Goal: Information Seeking & Learning: Learn about a topic

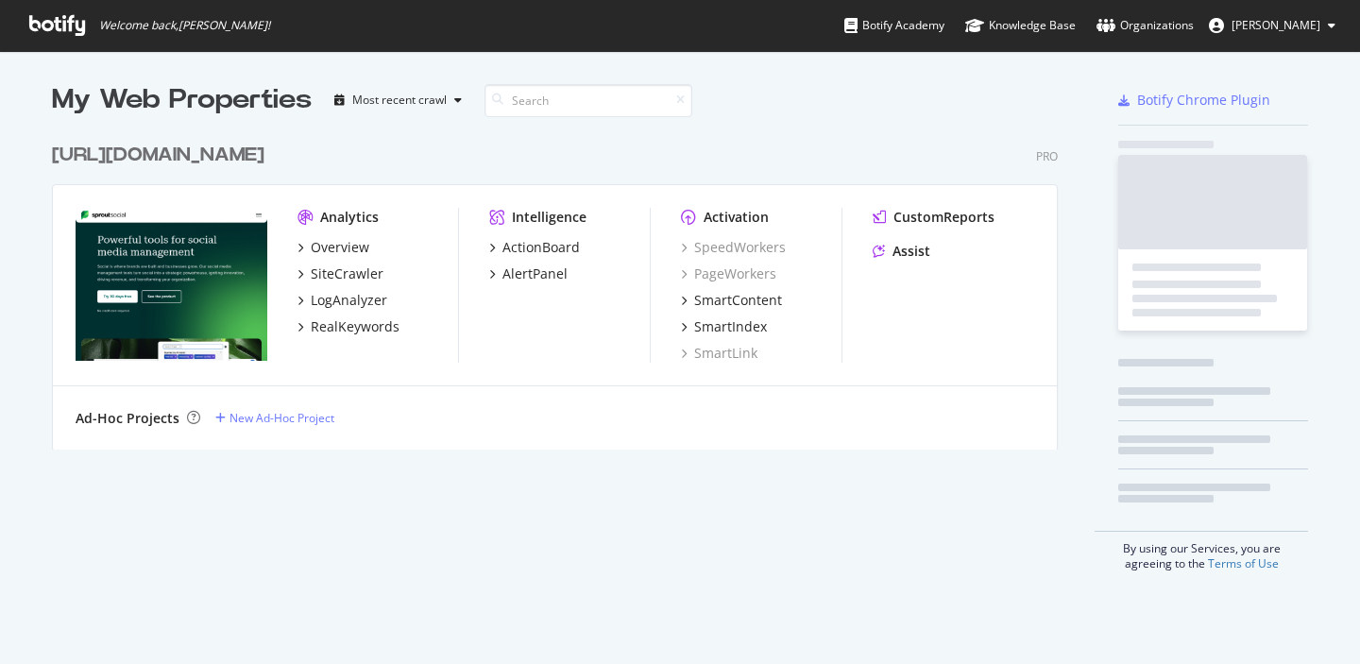
scroll to position [664, 1360]
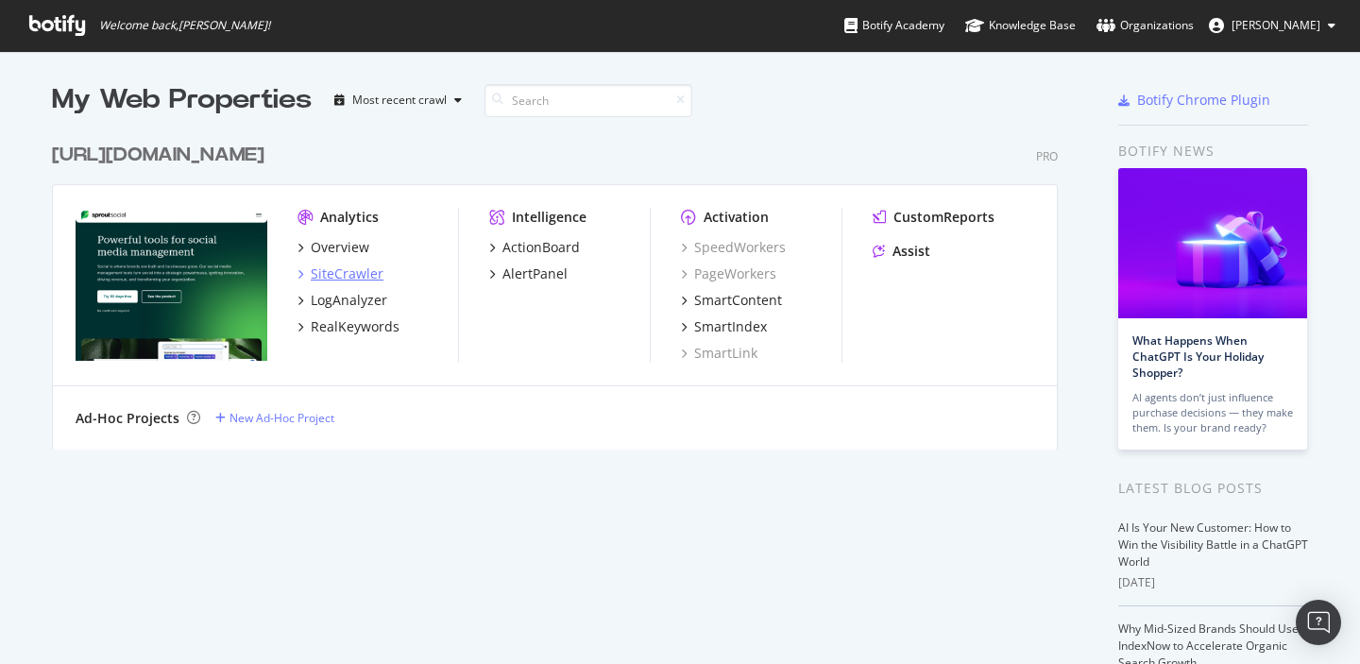
click at [328, 274] on div "SiteCrawler" at bounding box center [347, 274] width 73 height 19
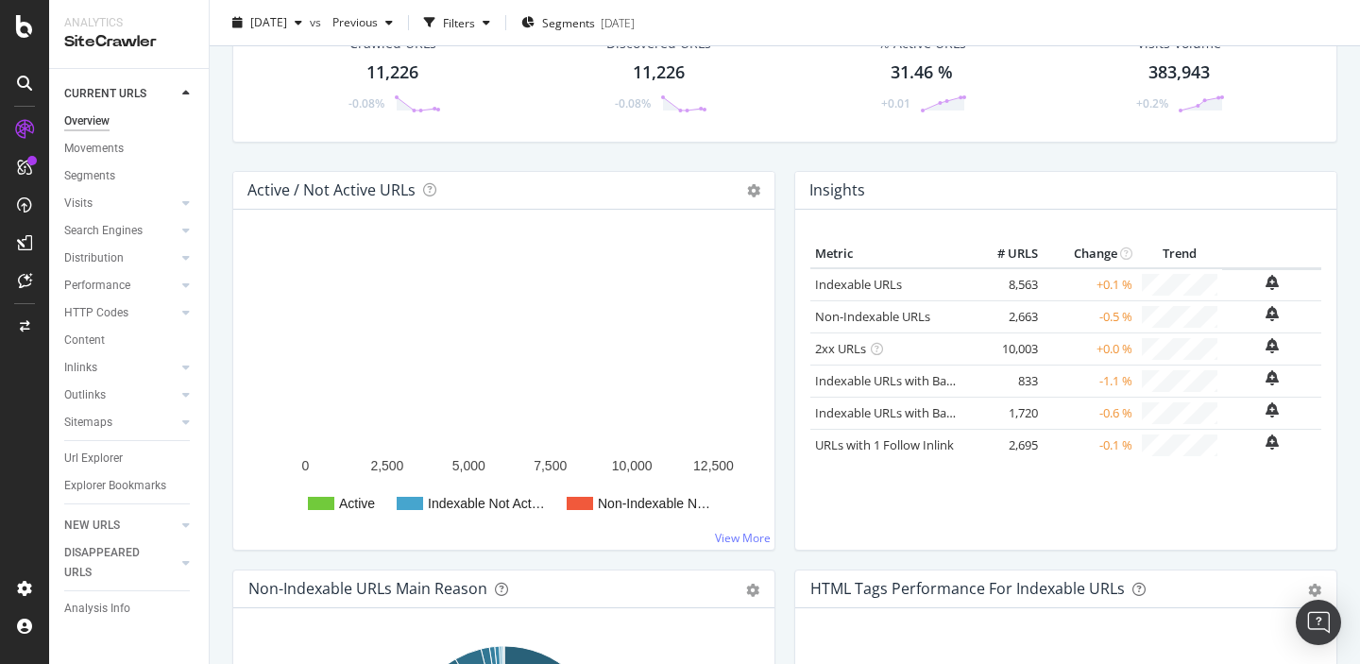
scroll to position [185, 0]
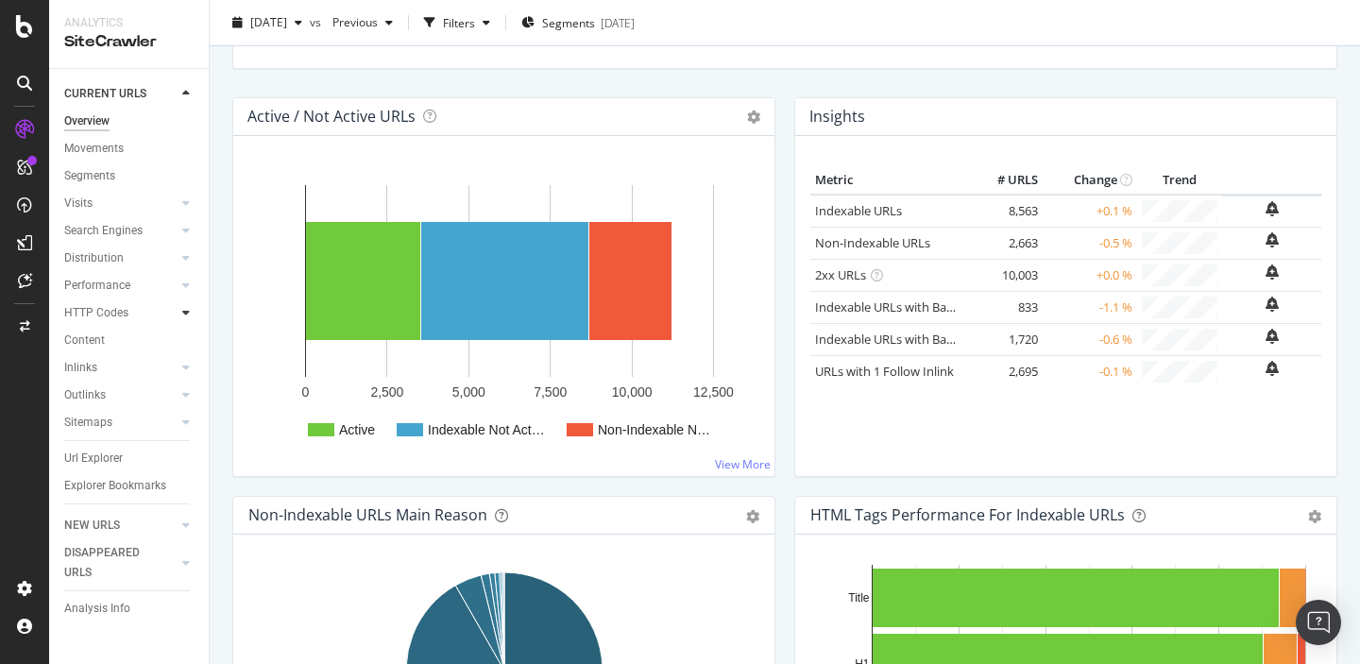
click at [194, 313] on div at bounding box center [186, 312] width 19 height 19
click at [99, 365] on div "Segments" at bounding box center [98, 368] width 51 height 20
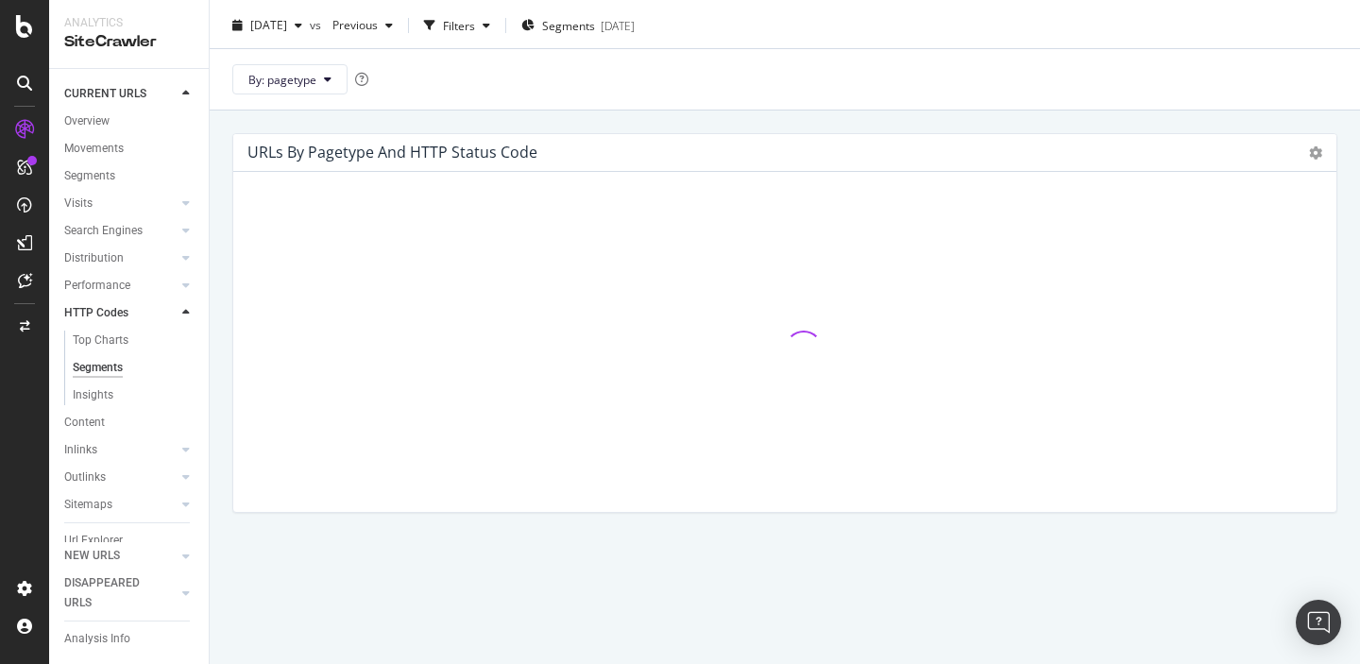
scroll to position [44, 0]
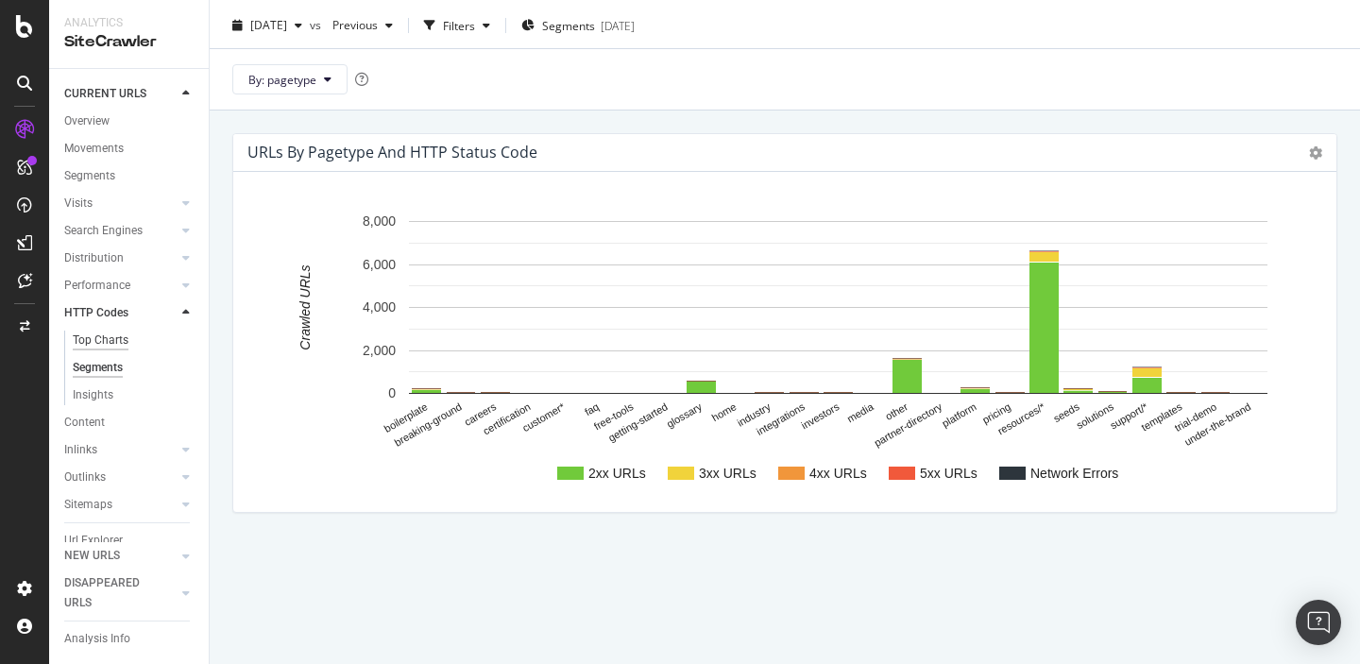
click at [100, 337] on div "Top Charts" at bounding box center [101, 341] width 56 height 20
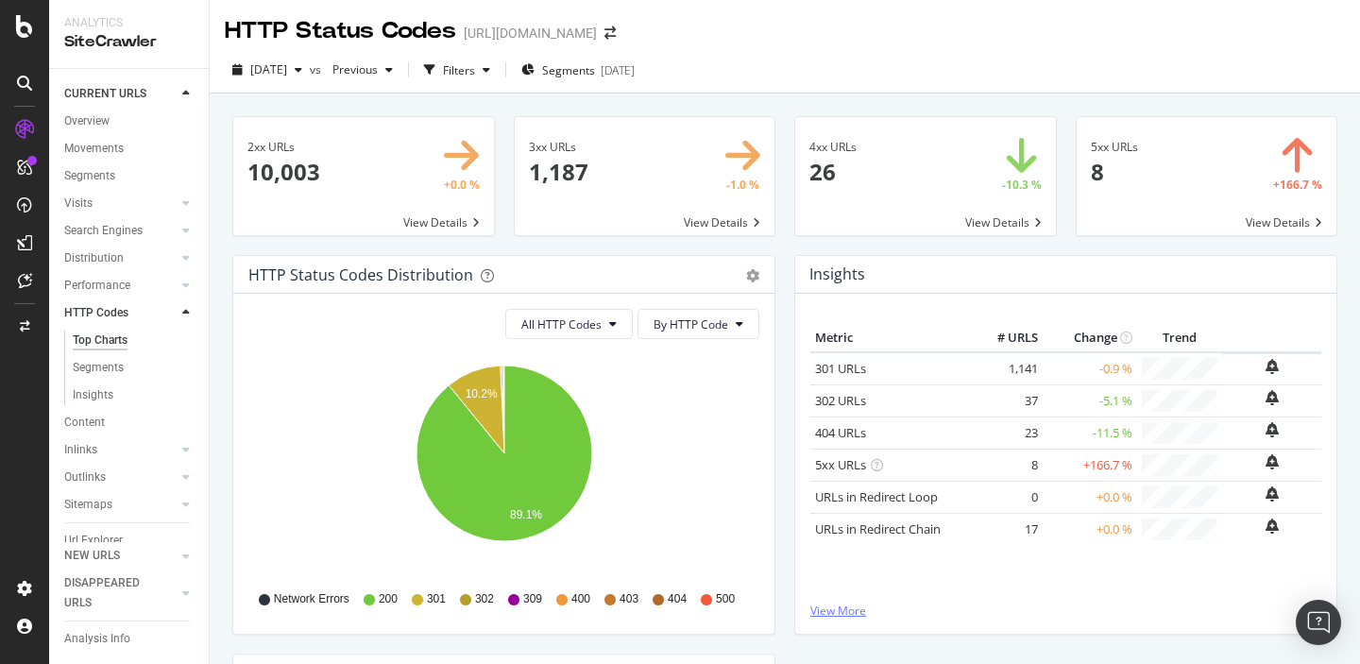
click at [840, 606] on link "View More" at bounding box center [1066, 611] width 511 height 16
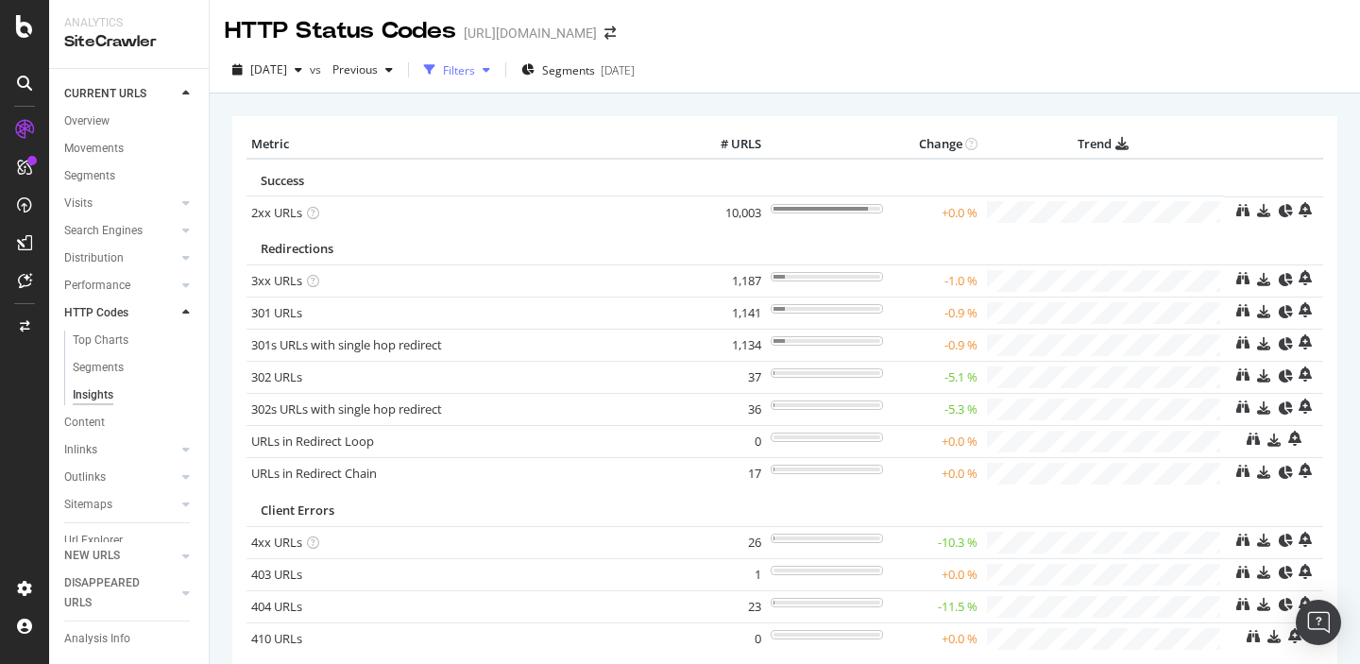
click at [475, 70] on div "Filters" at bounding box center [459, 70] width 32 height 16
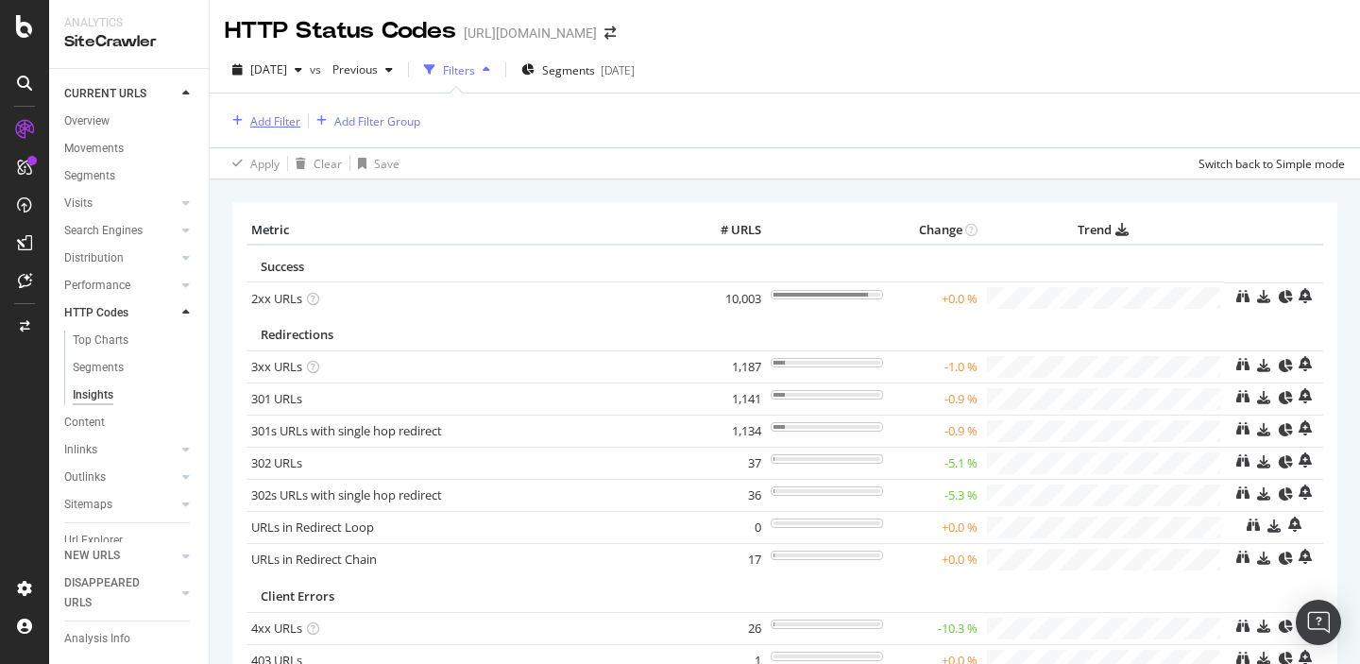
click at [256, 118] on div "Add Filter" at bounding box center [275, 121] width 50 height 16
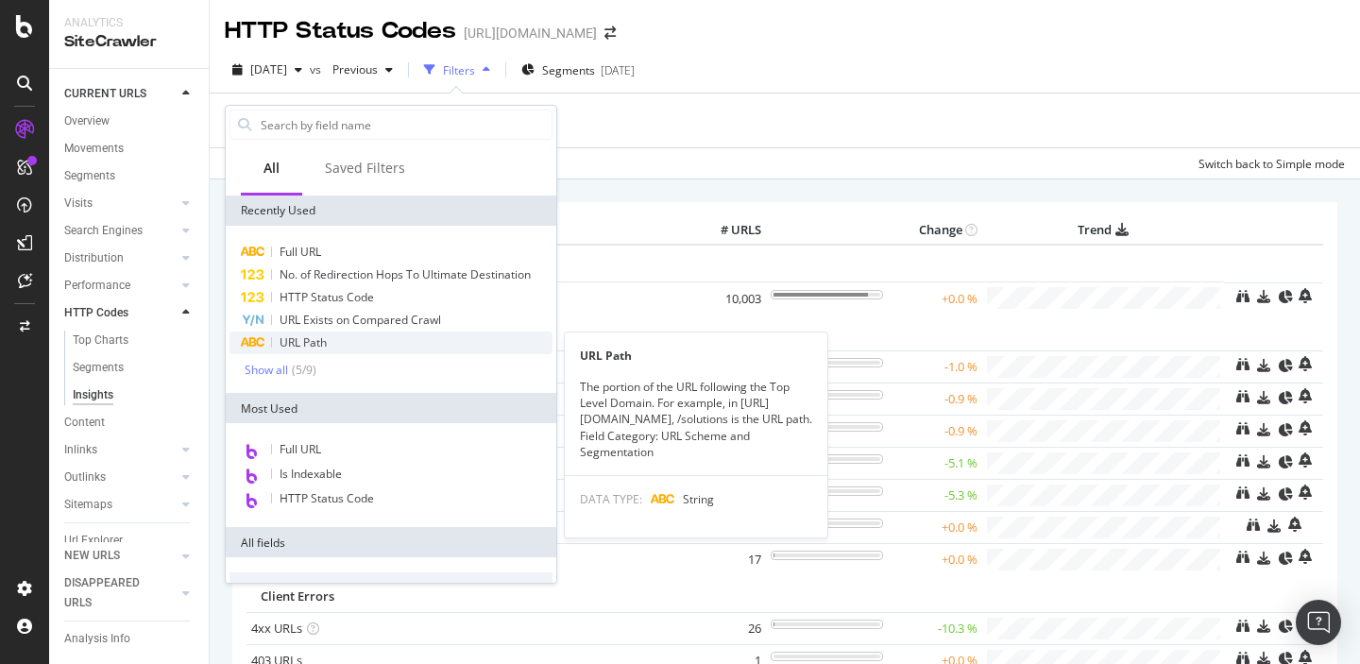
click at [303, 340] on span "URL Path" at bounding box center [303, 342] width 47 height 16
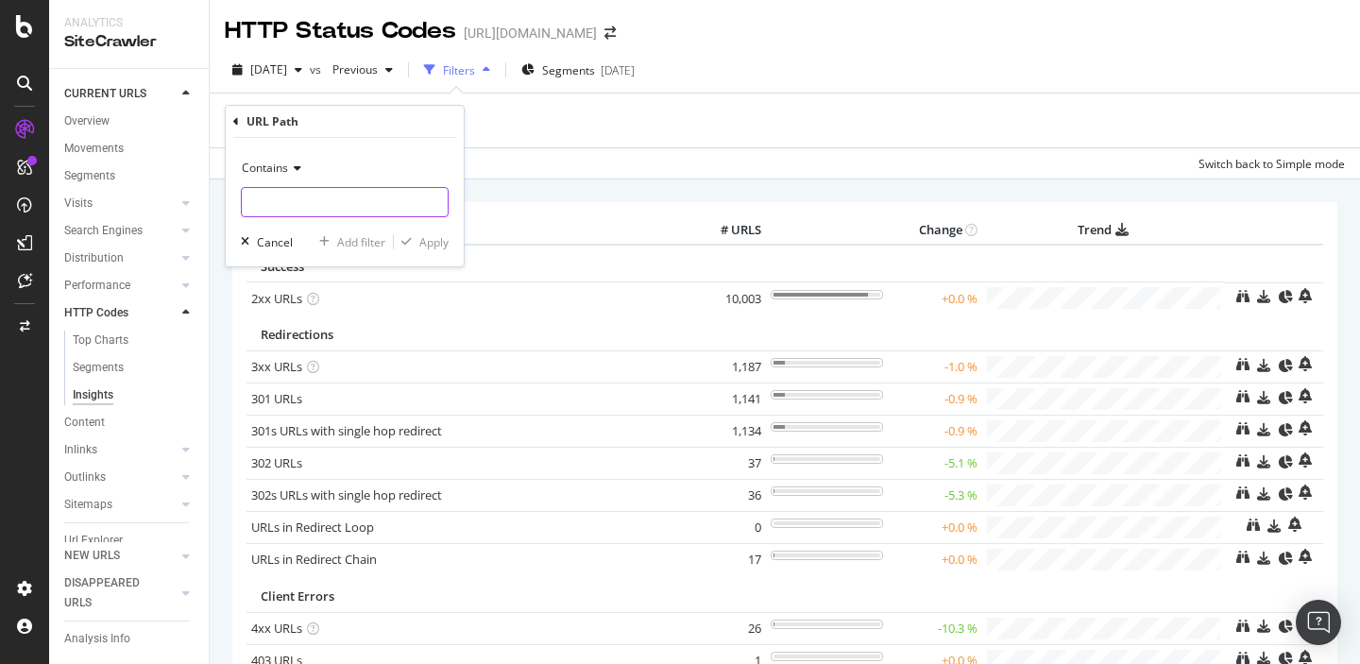
click at [296, 203] on input "text" at bounding box center [345, 202] width 206 height 30
type input "/insights/"
click at [426, 247] on div "Apply" at bounding box center [433, 242] width 29 height 16
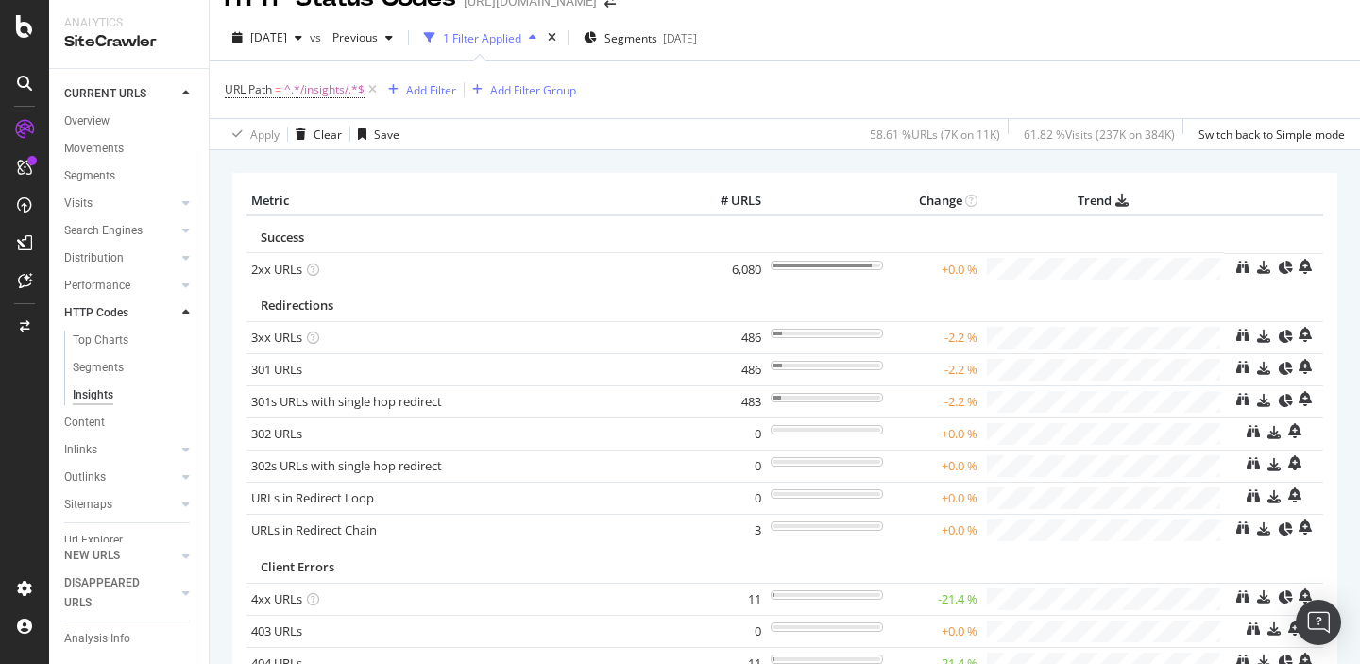
scroll to position [39, 0]
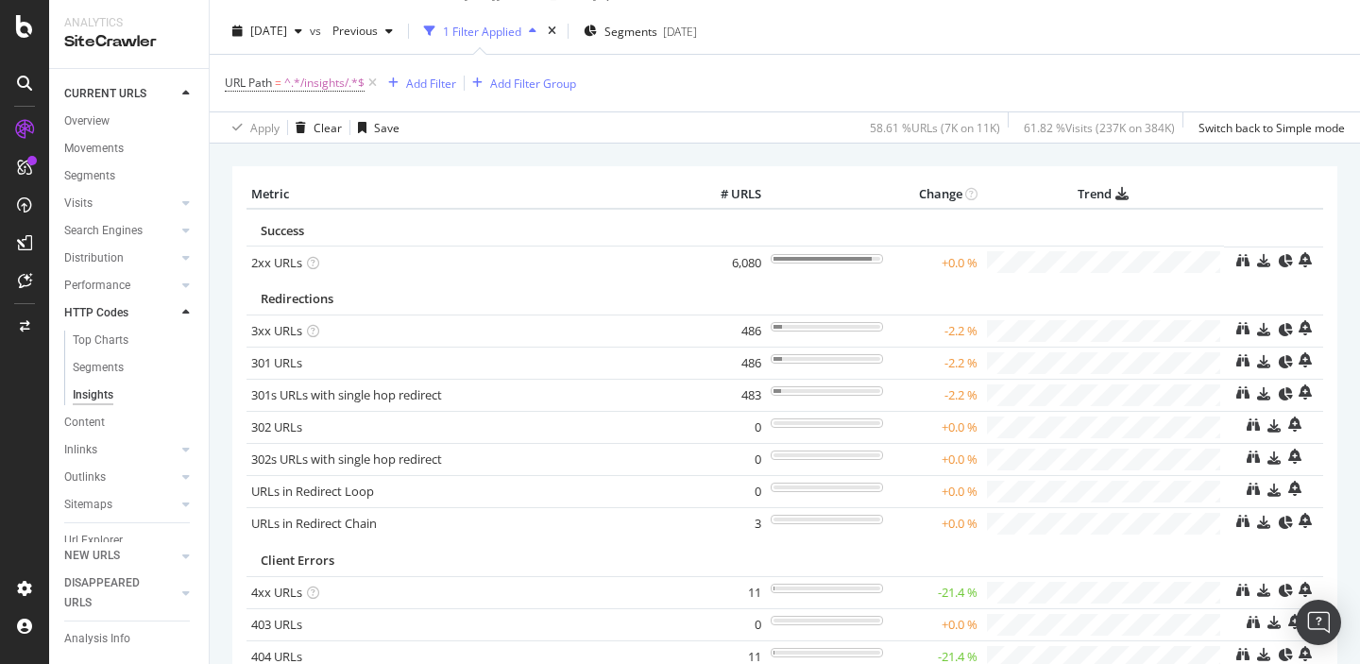
drag, startPoint x: 762, startPoint y: 332, endPoint x: 723, endPoint y: 333, distance: 39.7
click at [723, 333] on td "486" at bounding box center [729, 331] width 76 height 32
drag, startPoint x: 763, startPoint y: 362, endPoint x: 744, endPoint y: 363, distance: 18.9
click at [744, 363] on td "486" at bounding box center [729, 363] width 76 height 32
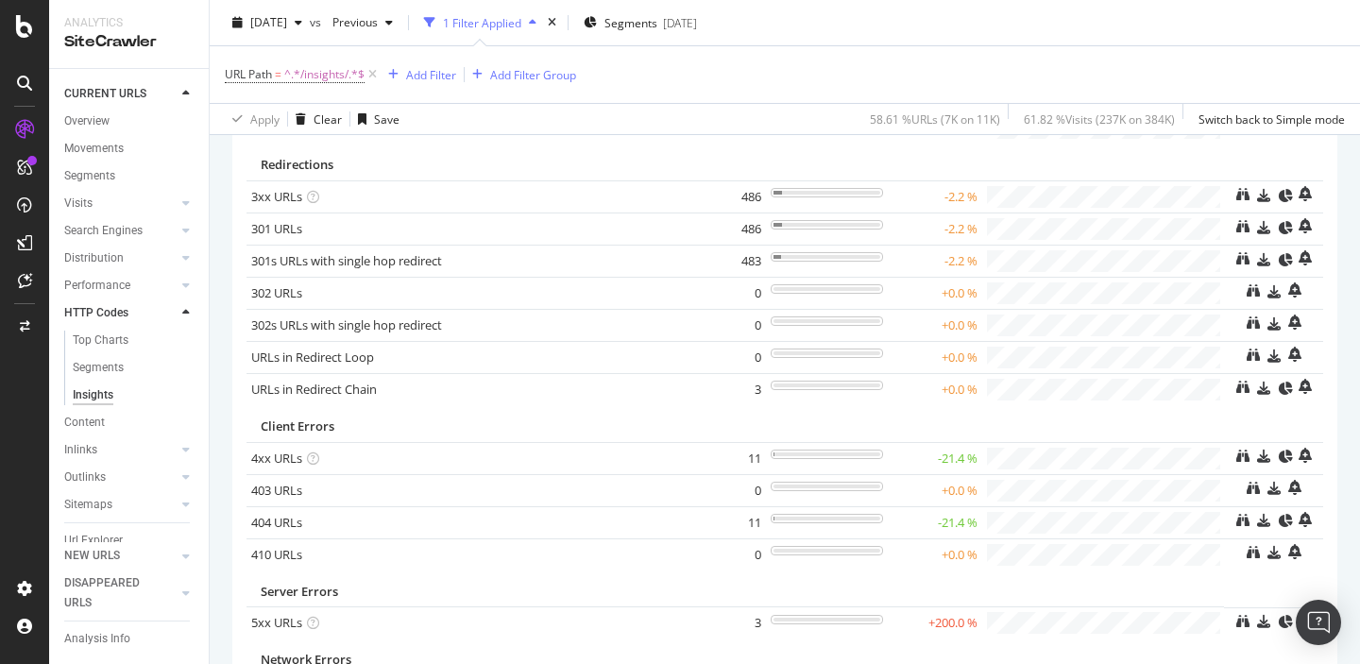
scroll to position [172, 0]
click at [876, 51] on div "URL Path = ^.*/insights/.*$ Add Filter Add Filter Group" at bounding box center [785, 74] width 1120 height 57
drag, startPoint x: 746, startPoint y: 387, endPoint x: 766, endPoint y: 387, distance: 19.8
click at [766, 387] on tr "URLs in Redirect Chain 3 +0.0 %" at bounding box center [785, 390] width 1077 height 32
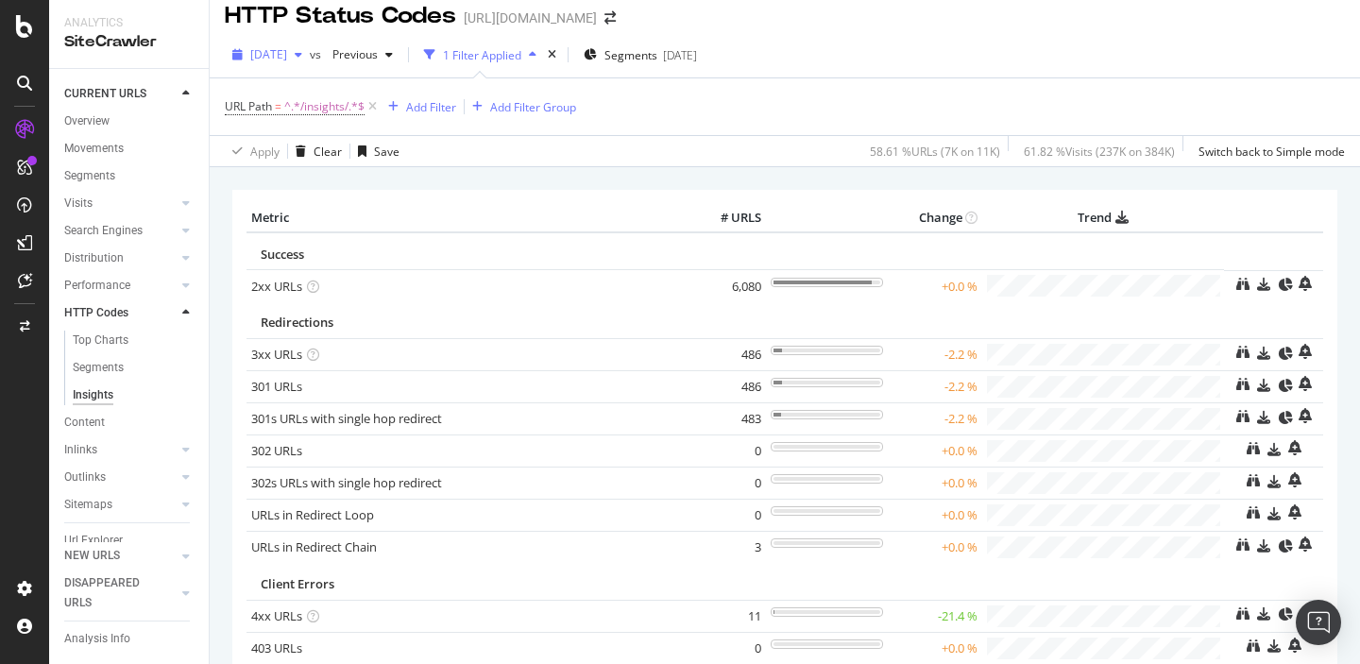
click at [287, 57] on span "[DATE]" at bounding box center [268, 54] width 37 height 16
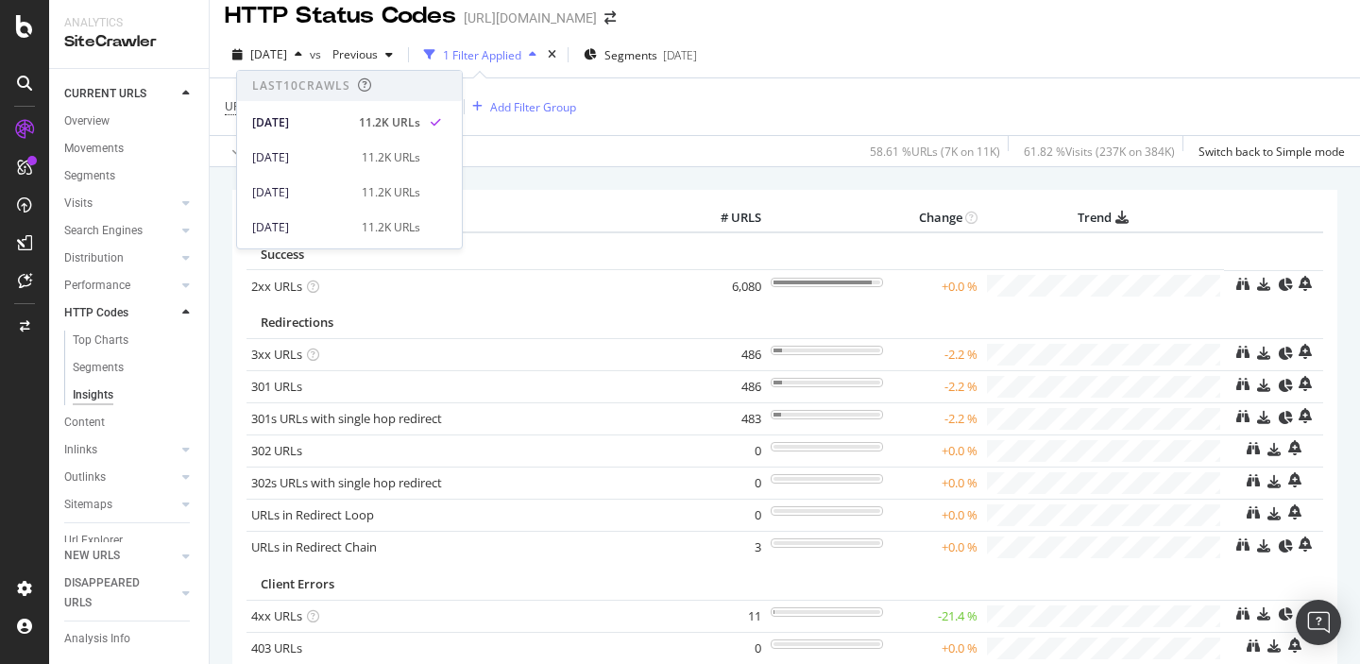
click at [836, 61] on div "[DATE] vs Previous 1 Filter Applied Segments [DATE]" at bounding box center [785, 59] width 1151 height 38
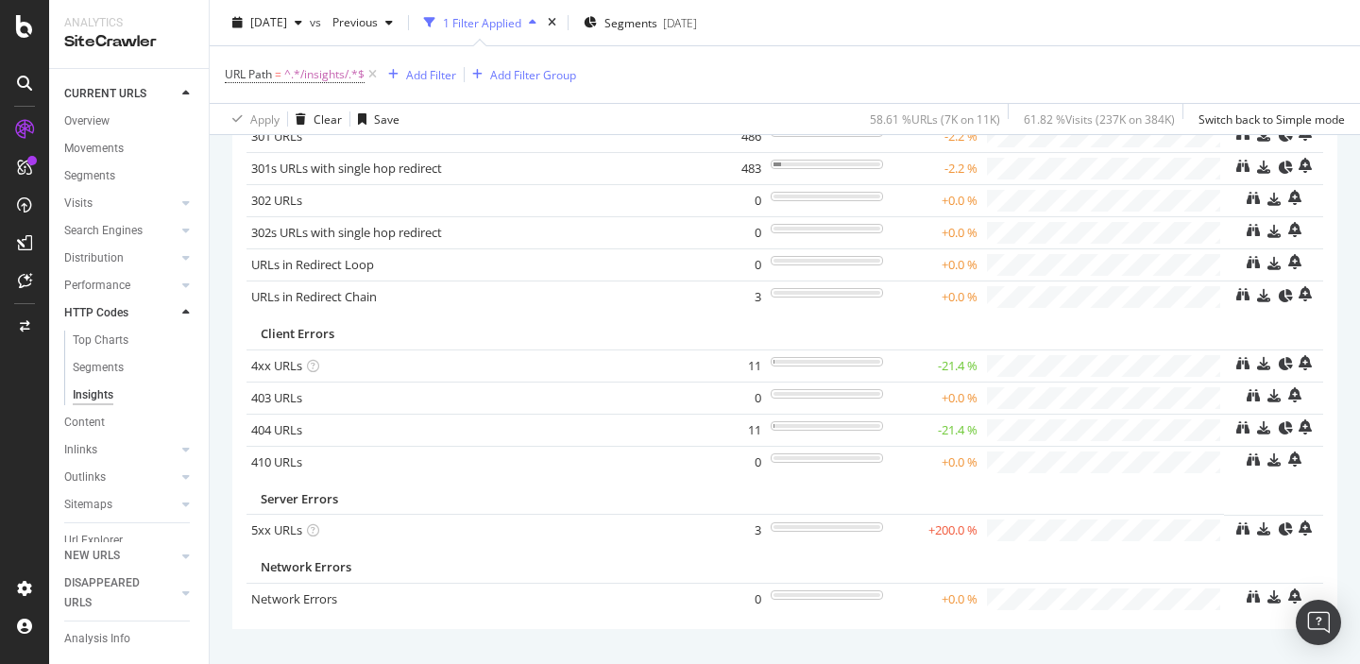
scroll to position [267, 0]
click at [265, 367] on link "4xx URLs" at bounding box center [276, 363] width 51 height 17
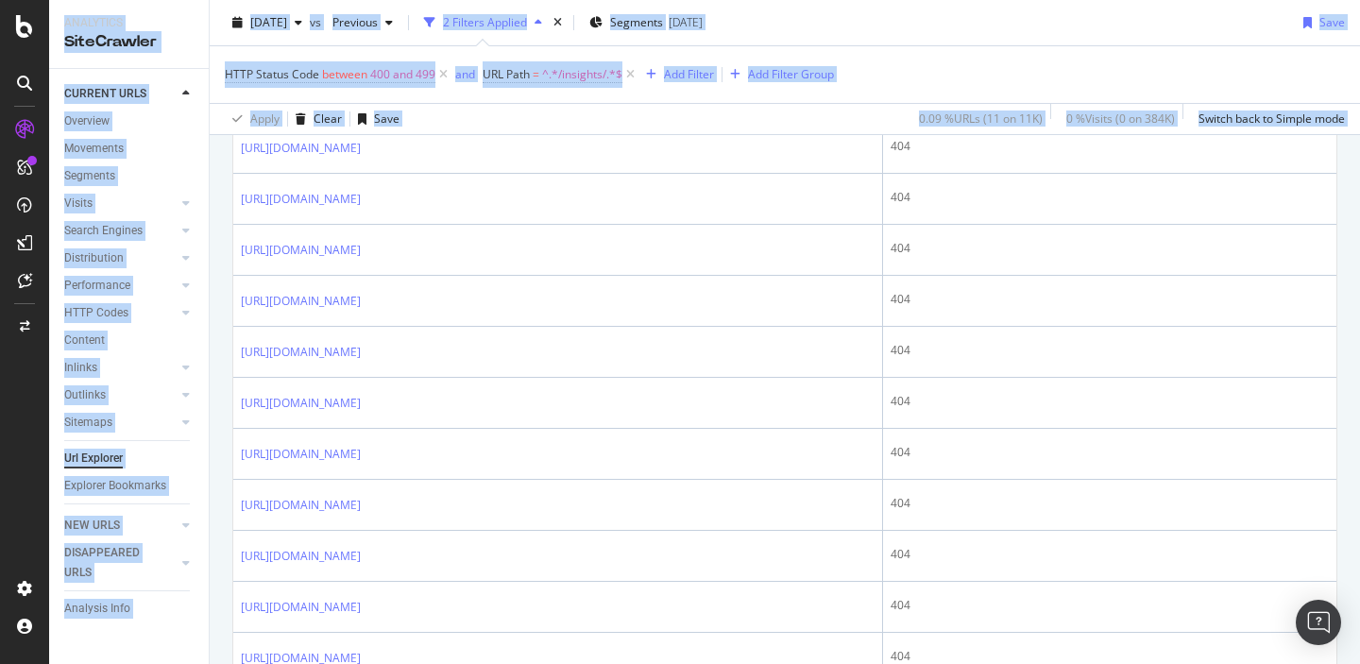
scroll to position [606, 0]
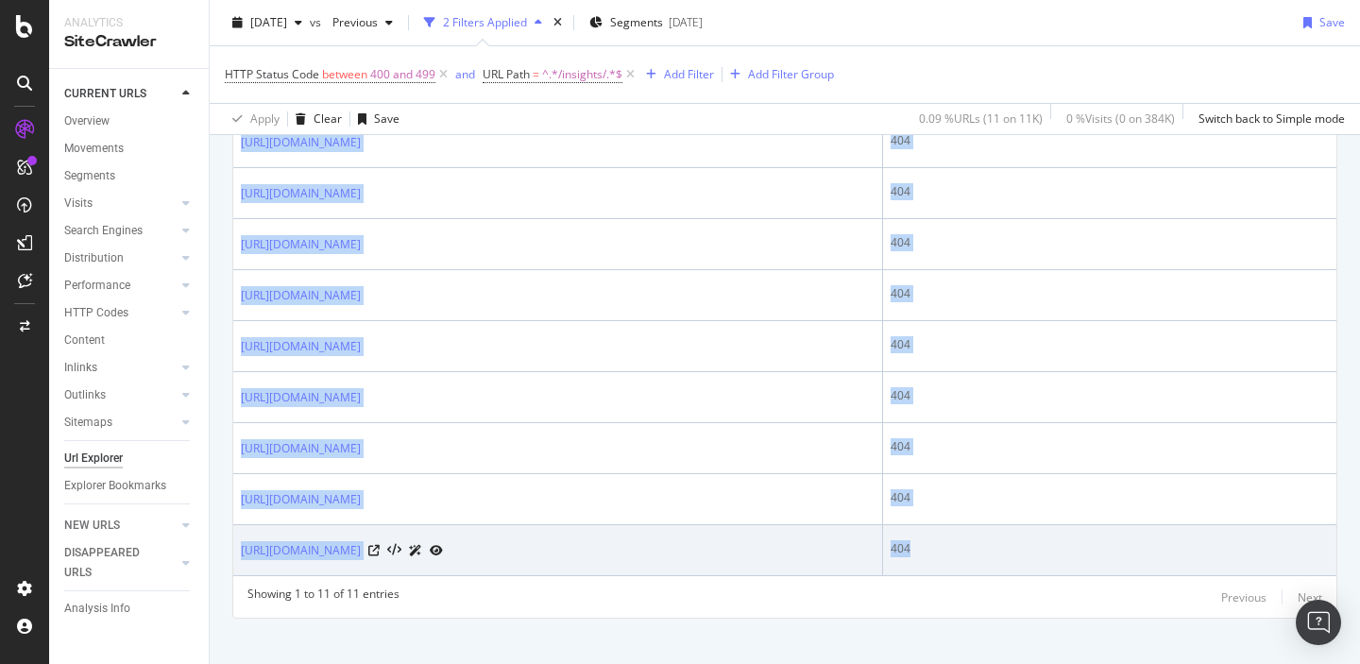
drag, startPoint x: 232, startPoint y: 219, endPoint x: 1067, endPoint y: 549, distance: 896.9
click at [1067, 549] on div "11 URLs found -21.42% Create alert Manage Columns Export as CSV Showing 1 to 11…" at bounding box center [784, 243] width 1105 height 752
copy table "URL Card HTTP Status Code [URL][DOMAIN_NAME] 404 [URL][DOMAIN_NAME] 404 [URL][D…"
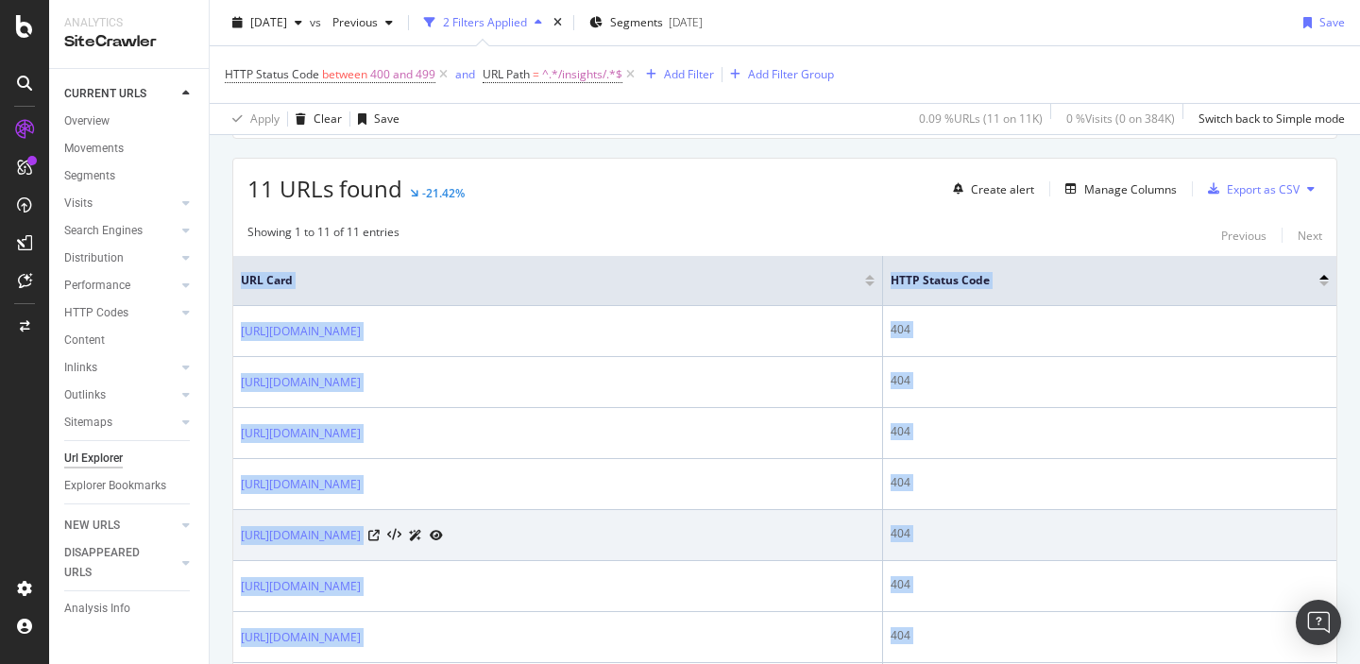
scroll to position [266, 0]
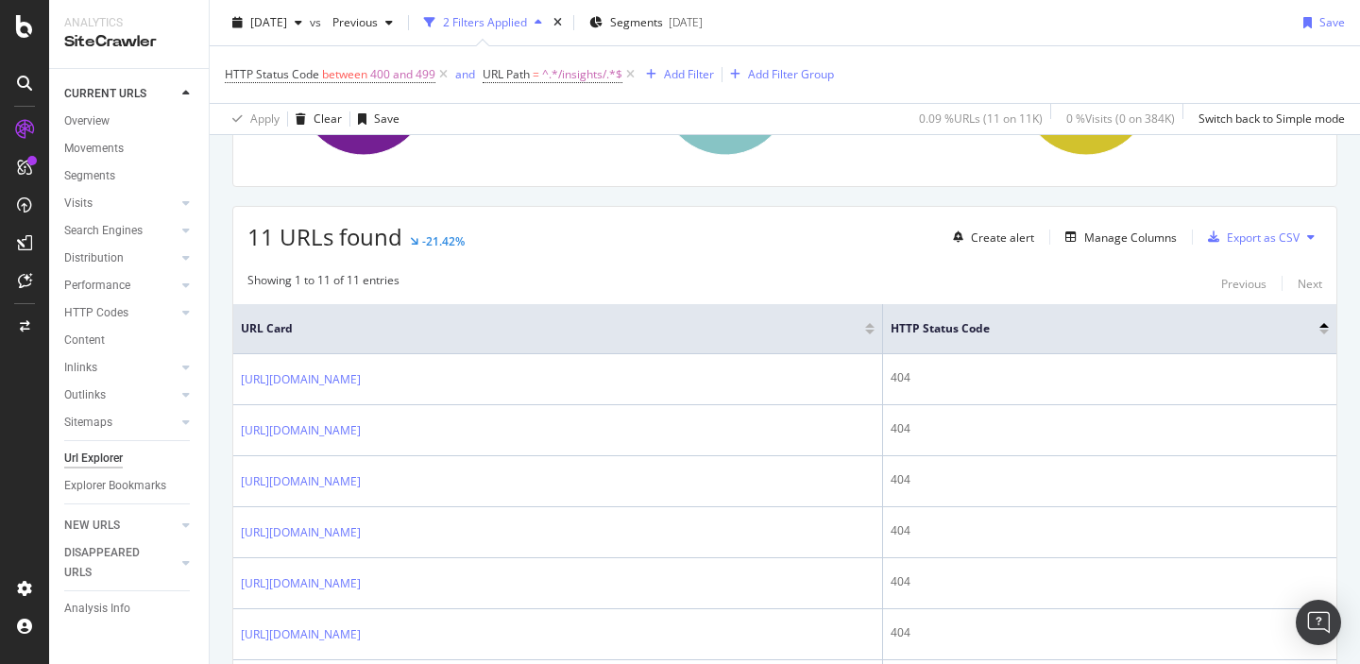
click at [795, 237] on div "11 URLs found -21.42% Create alert Manage Columns Export as CSV" at bounding box center [784, 230] width 1103 height 46
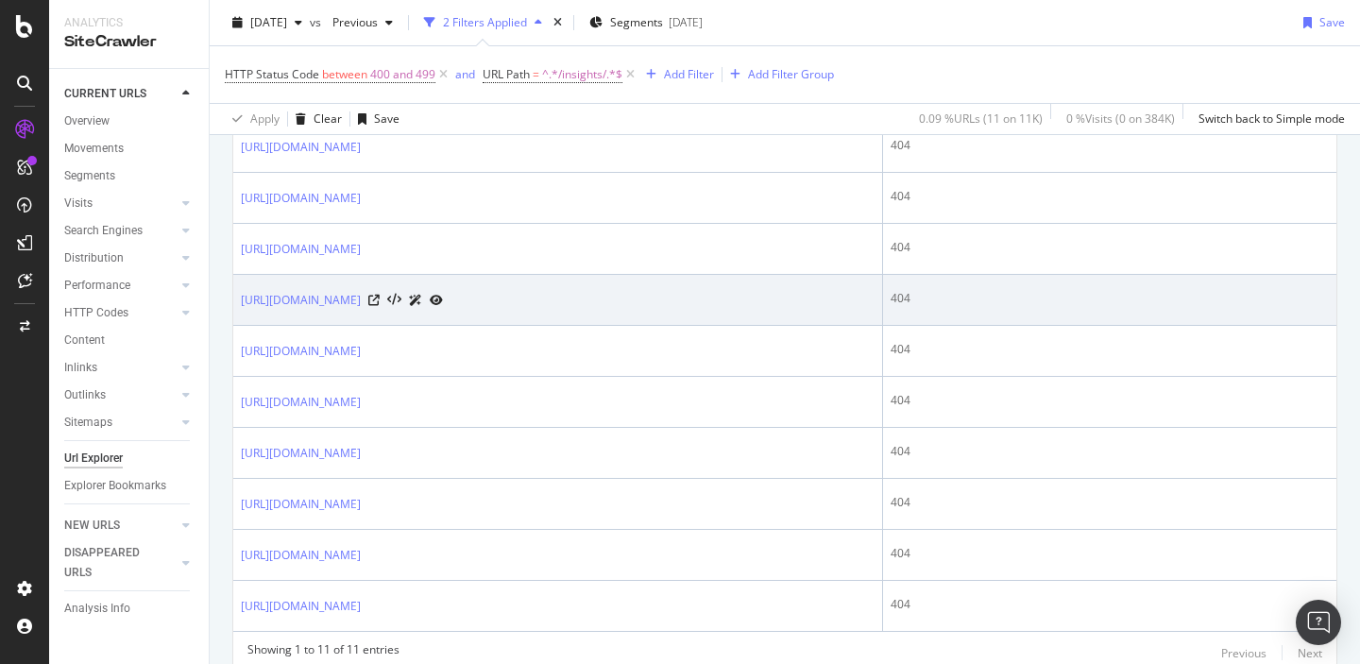
scroll to position [563, 0]
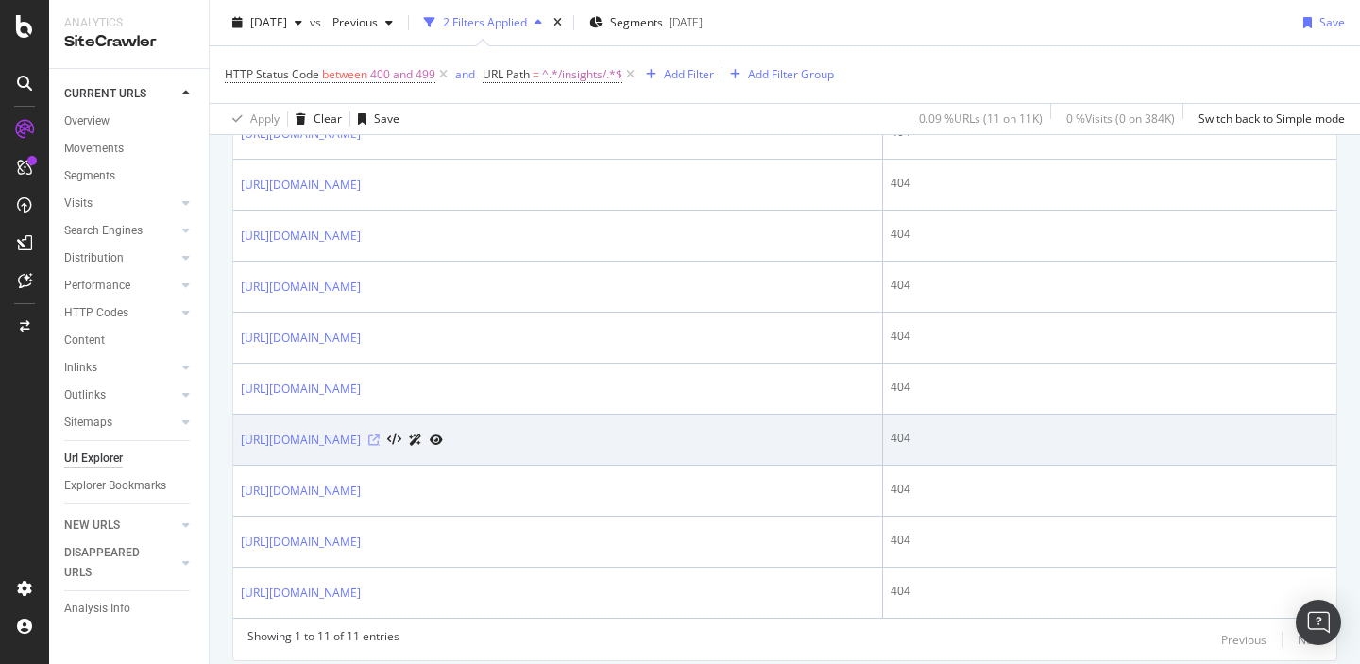
click at [380, 440] on icon at bounding box center [373, 440] width 11 height 11
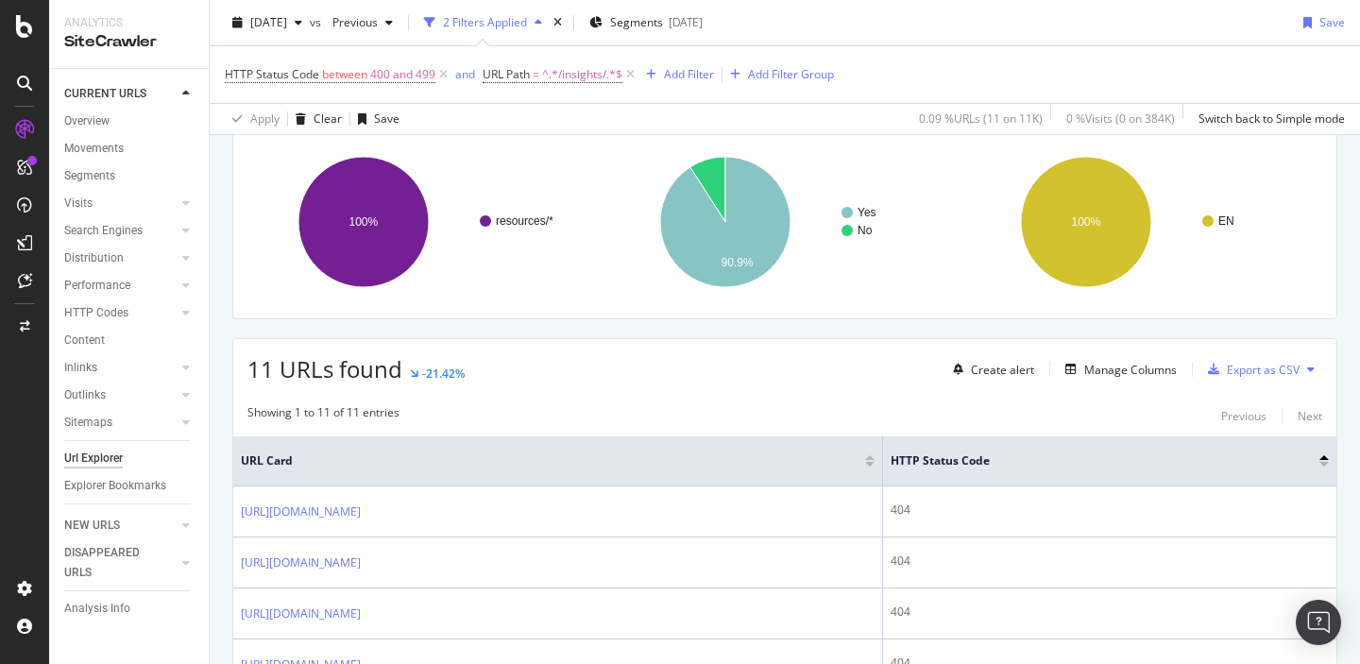
scroll to position [0, 0]
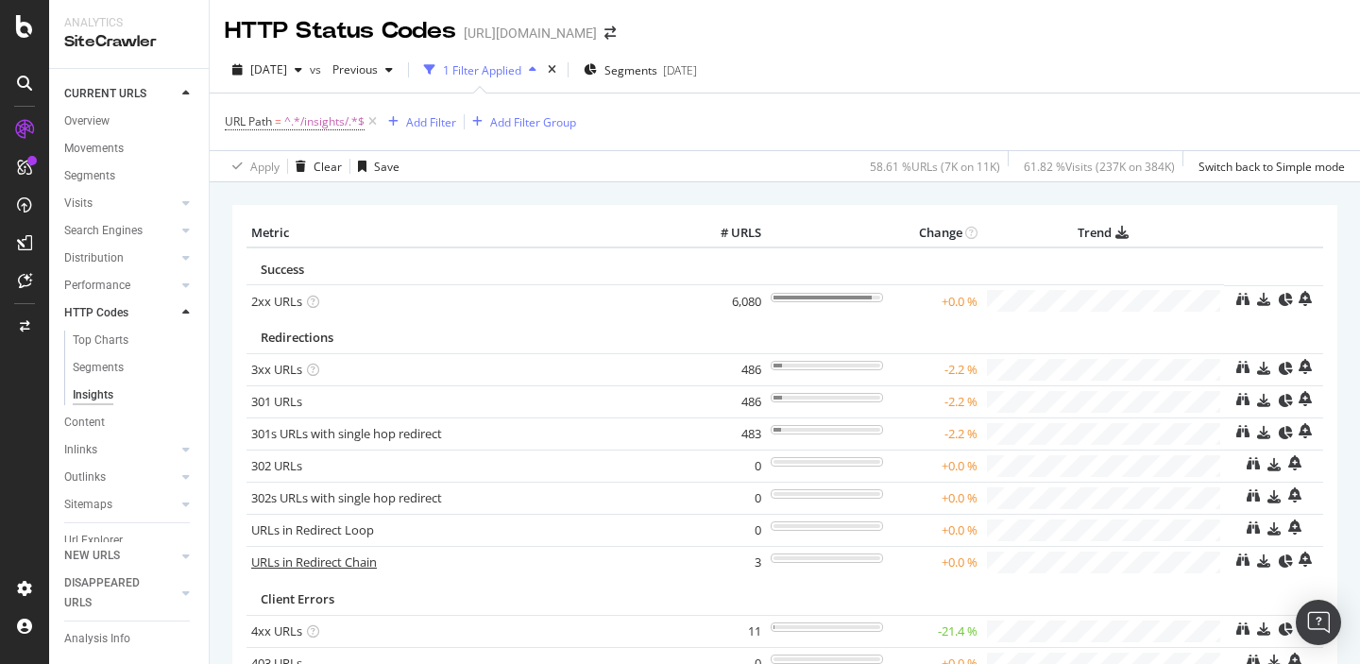
click at [274, 565] on link "URLs in Redirect Chain" at bounding box center [314, 562] width 126 height 17
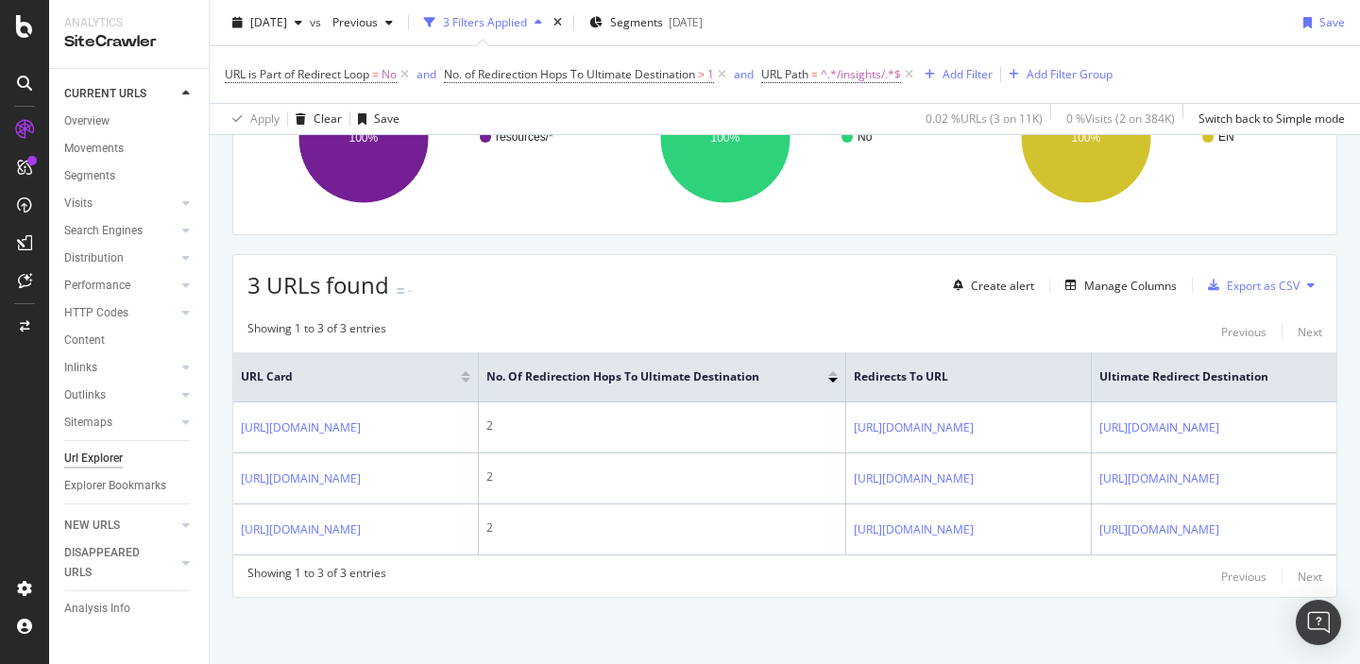
scroll to position [255, 0]
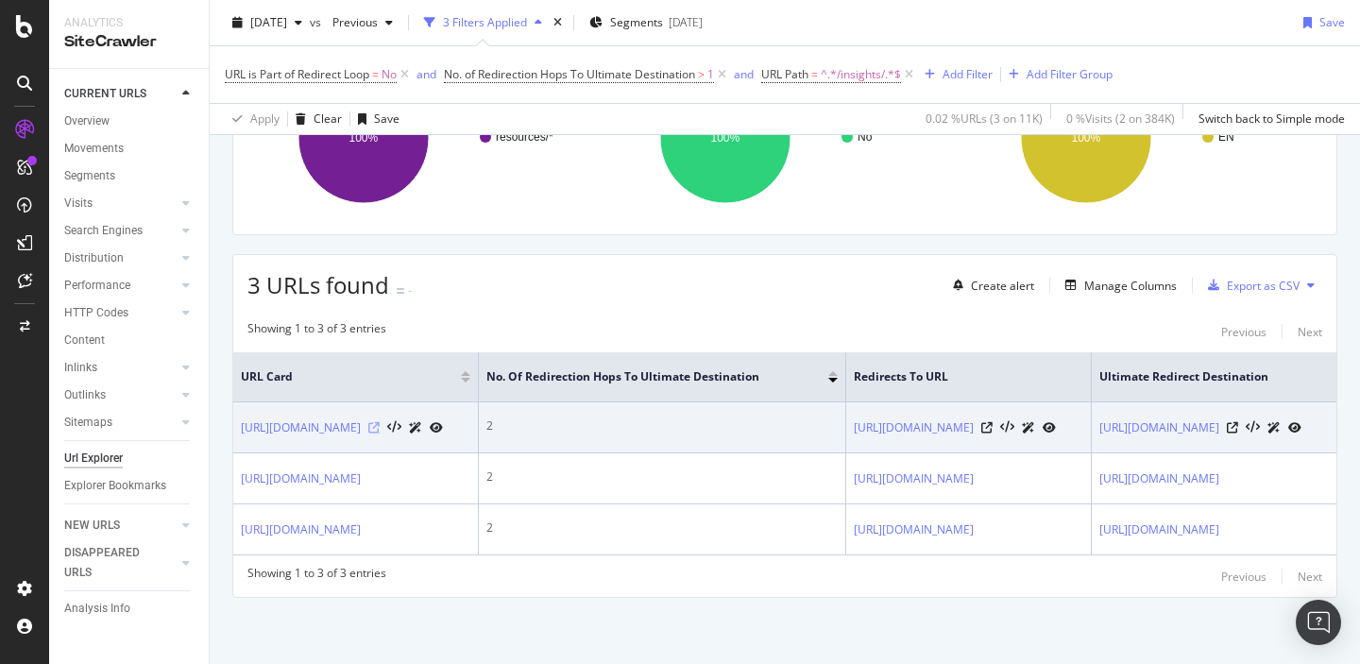
click at [380, 422] on icon at bounding box center [373, 427] width 11 height 11
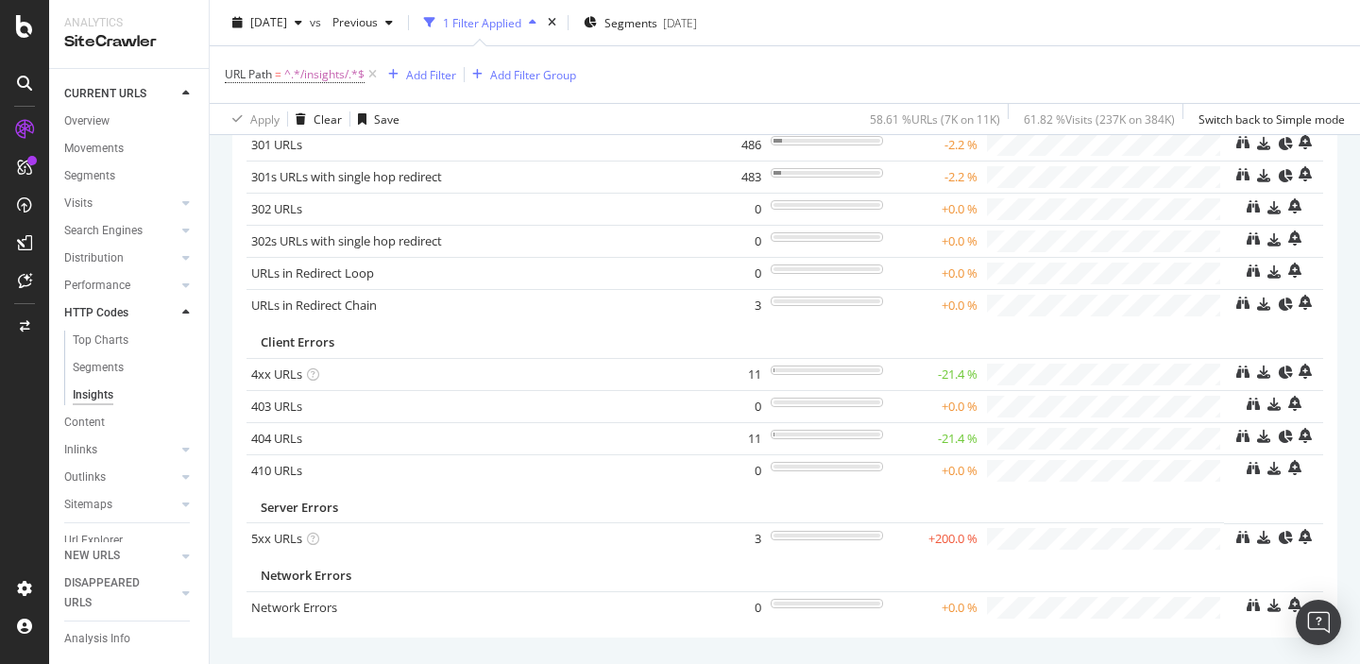
scroll to position [297, 0]
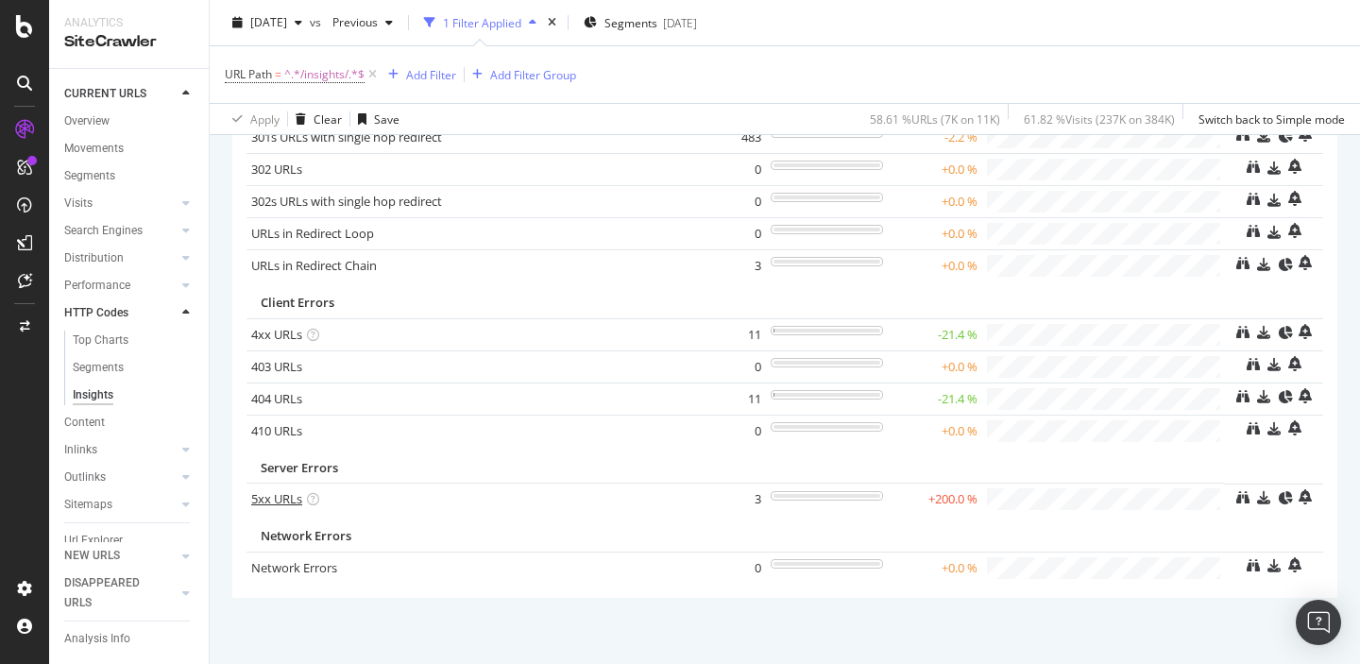
click at [267, 503] on link "5xx URLs" at bounding box center [276, 498] width 51 height 17
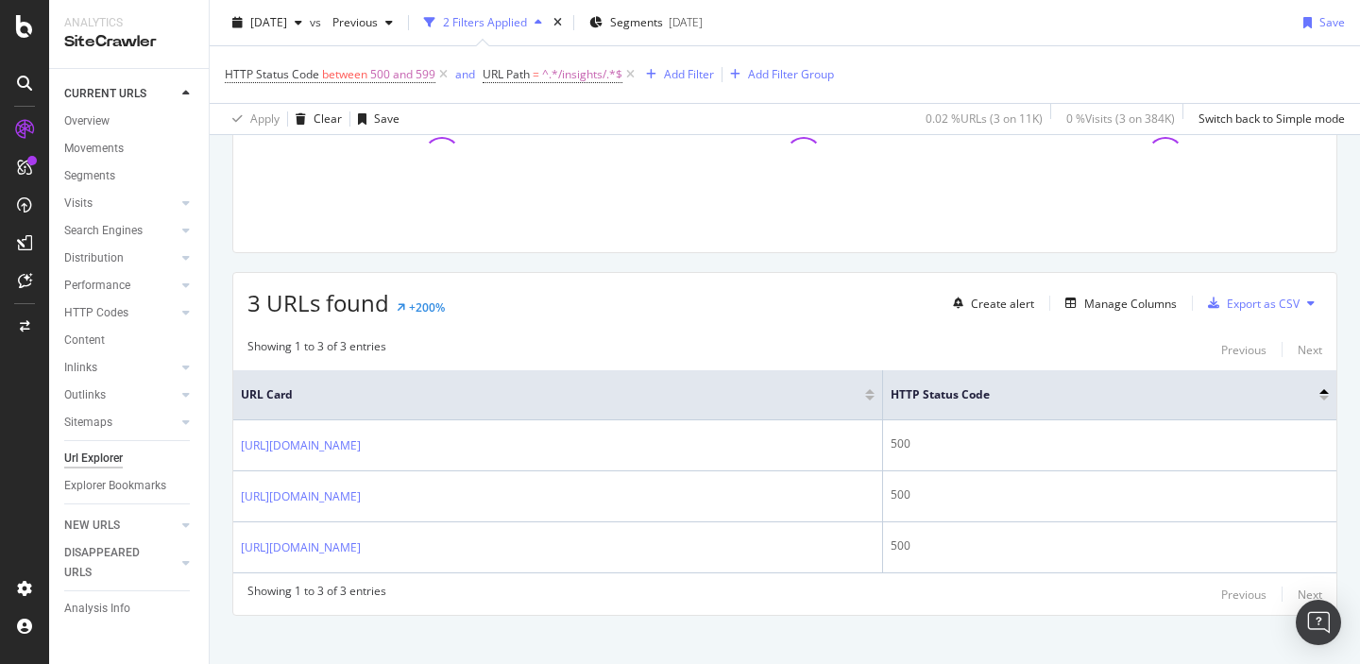
scroll to position [219, 0]
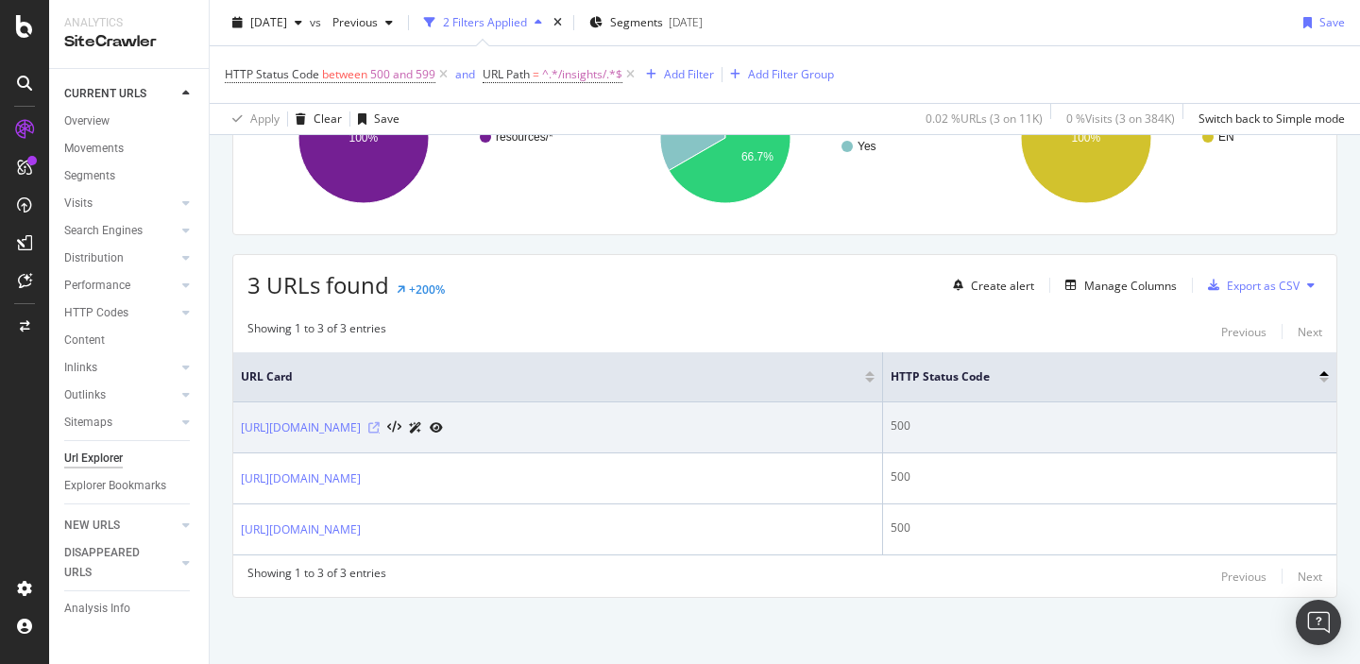
click at [380, 429] on icon at bounding box center [373, 427] width 11 height 11
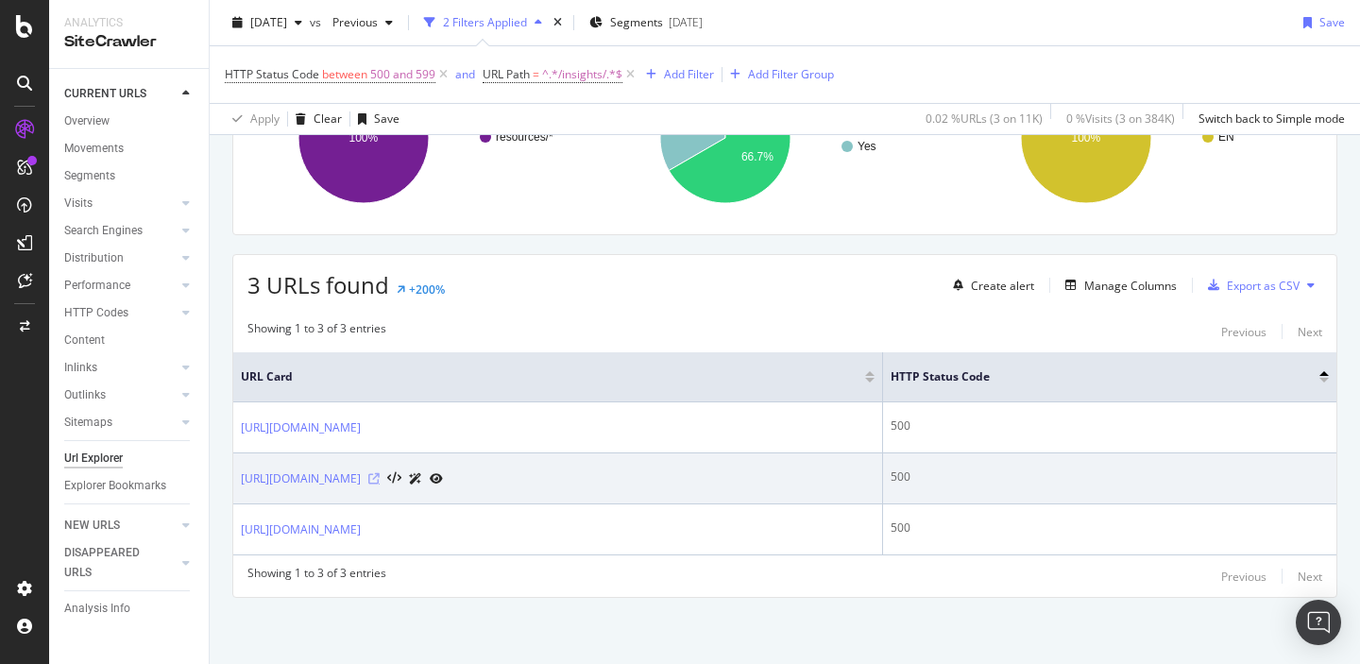
click at [380, 480] on icon at bounding box center [373, 478] width 11 height 11
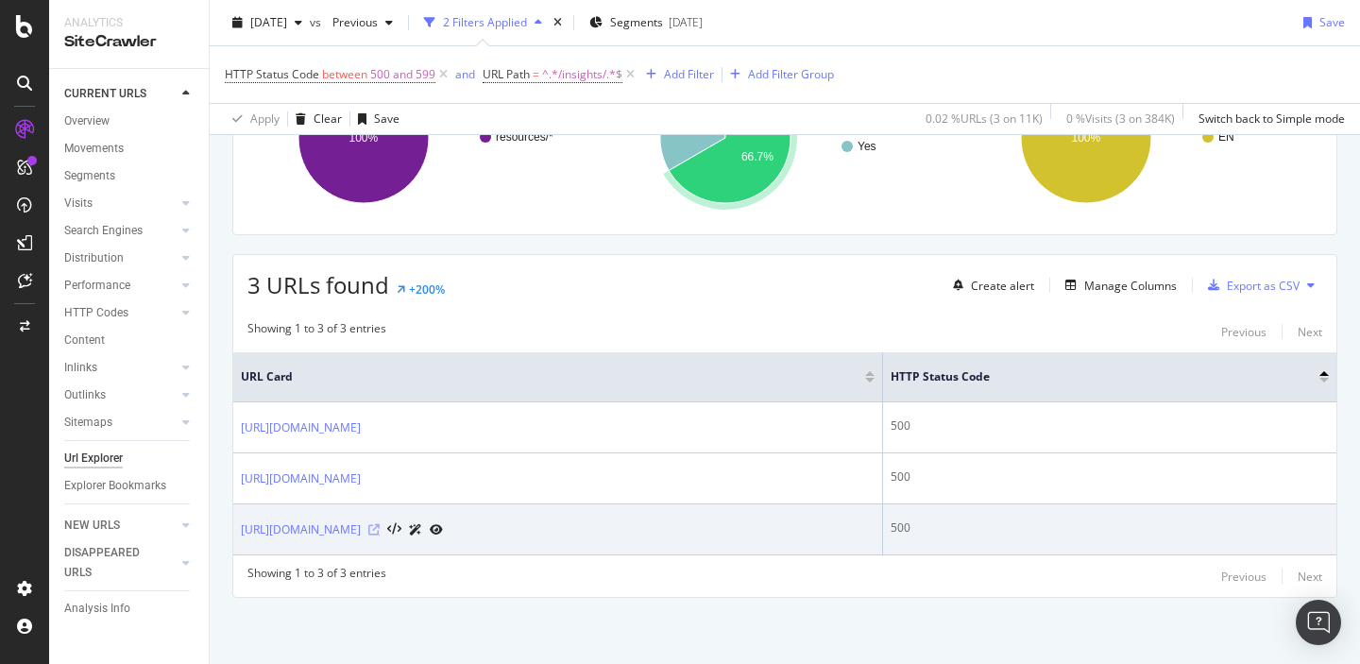
click at [380, 531] on icon at bounding box center [373, 529] width 11 height 11
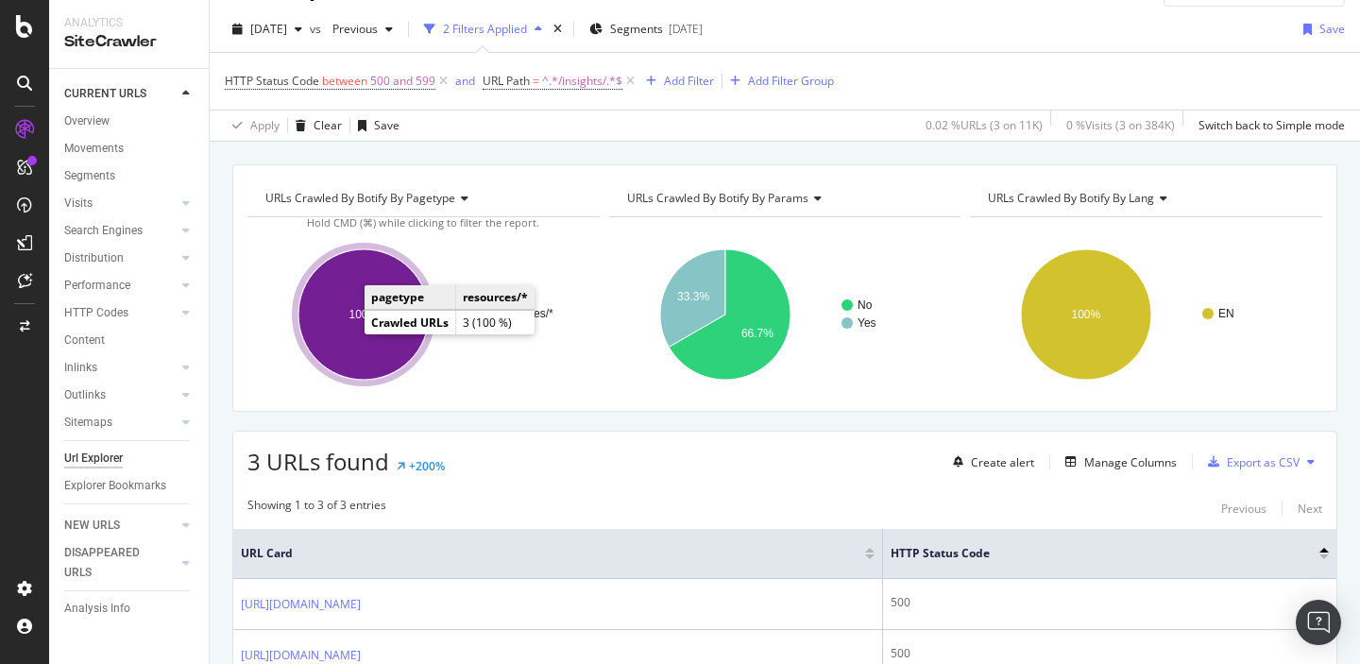
scroll to position [11, 0]
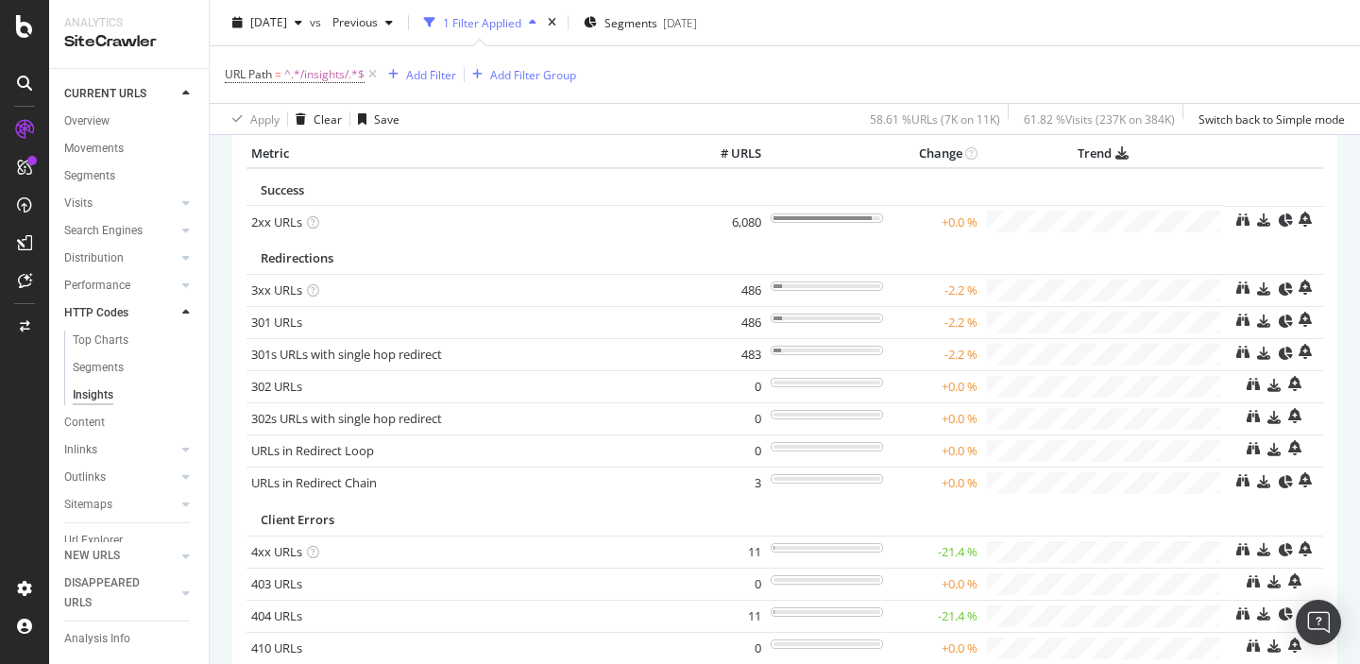
scroll to position [101, 0]
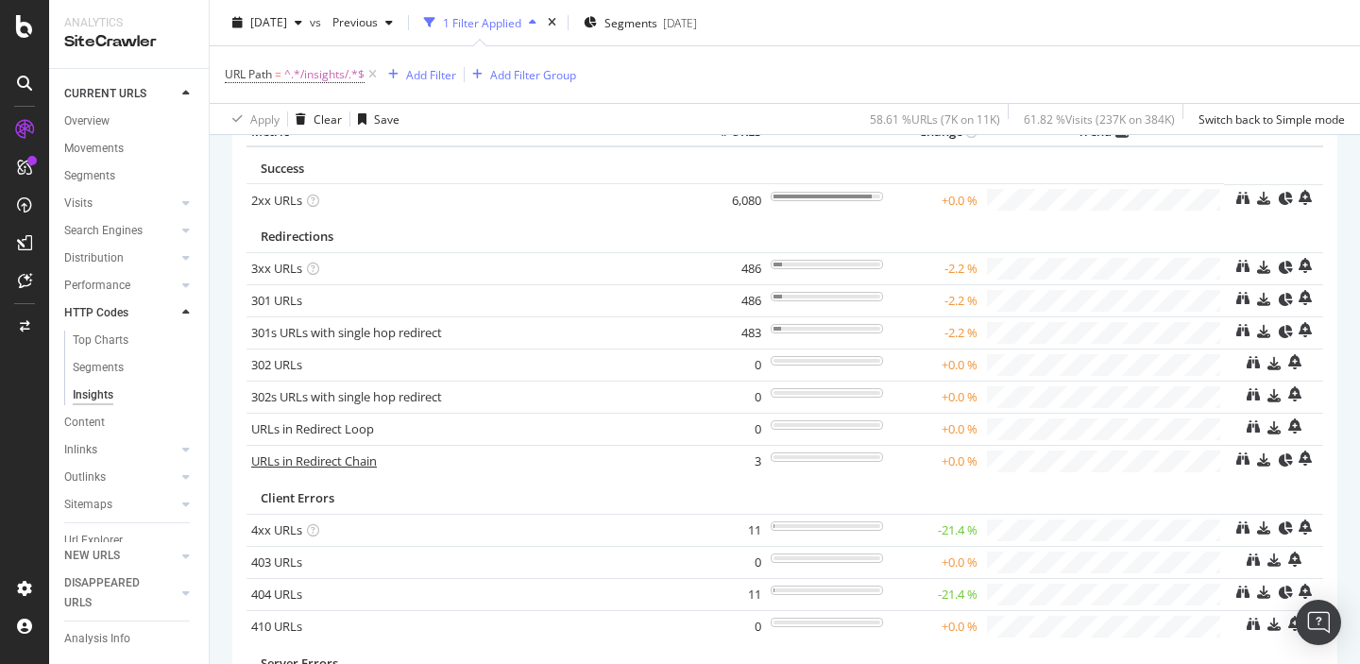
click at [302, 466] on link "URLs in Redirect Chain" at bounding box center [314, 460] width 126 height 17
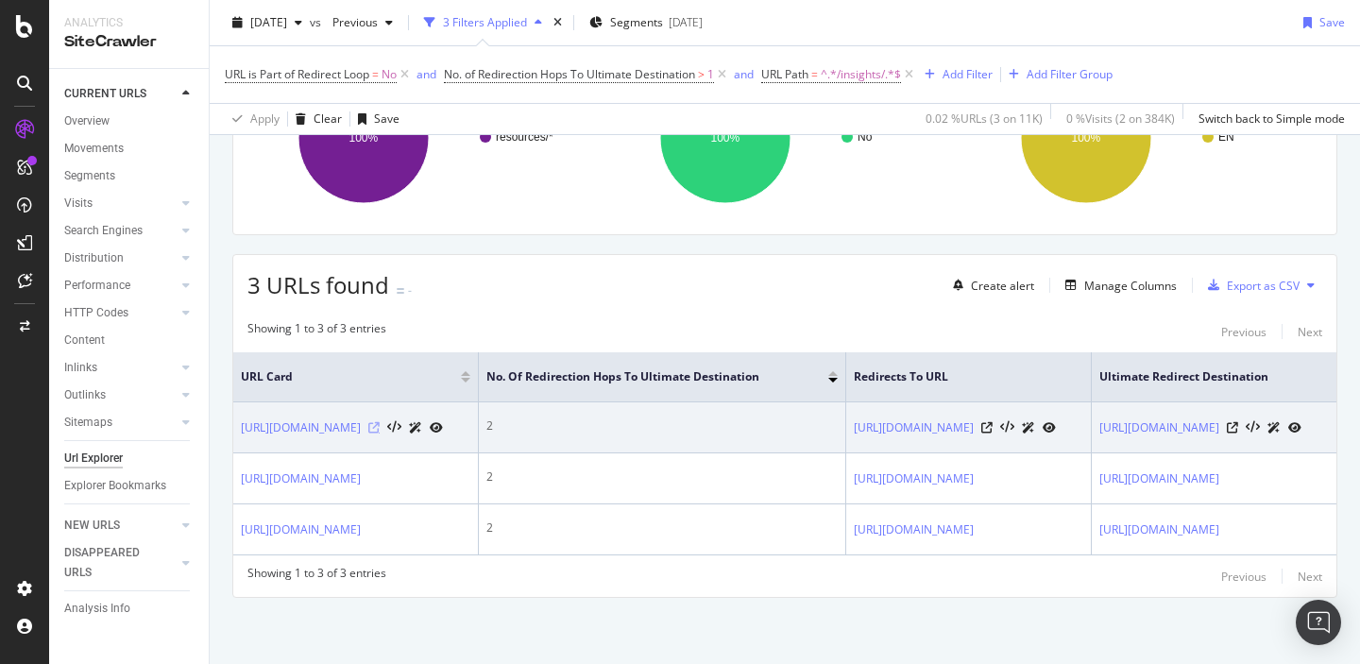
click at [380, 422] on icon at bounding box center [373, 427] width 11 height 11
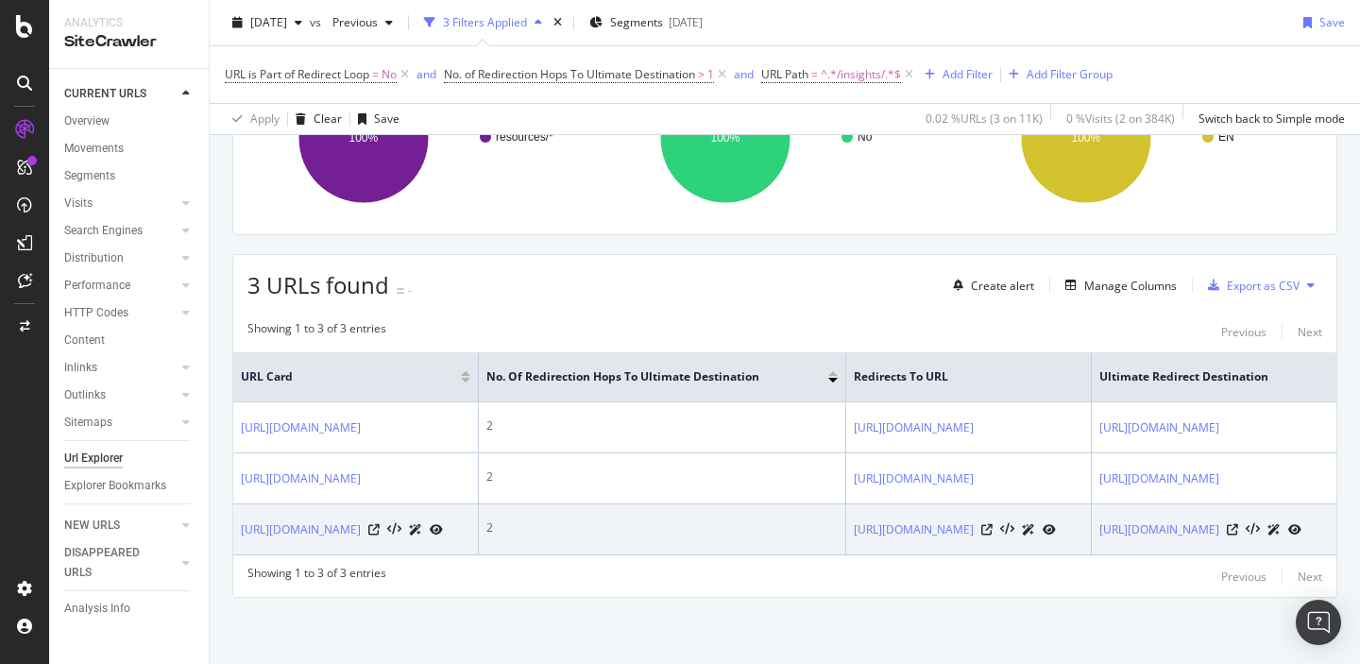
scroll to position [0, 518]
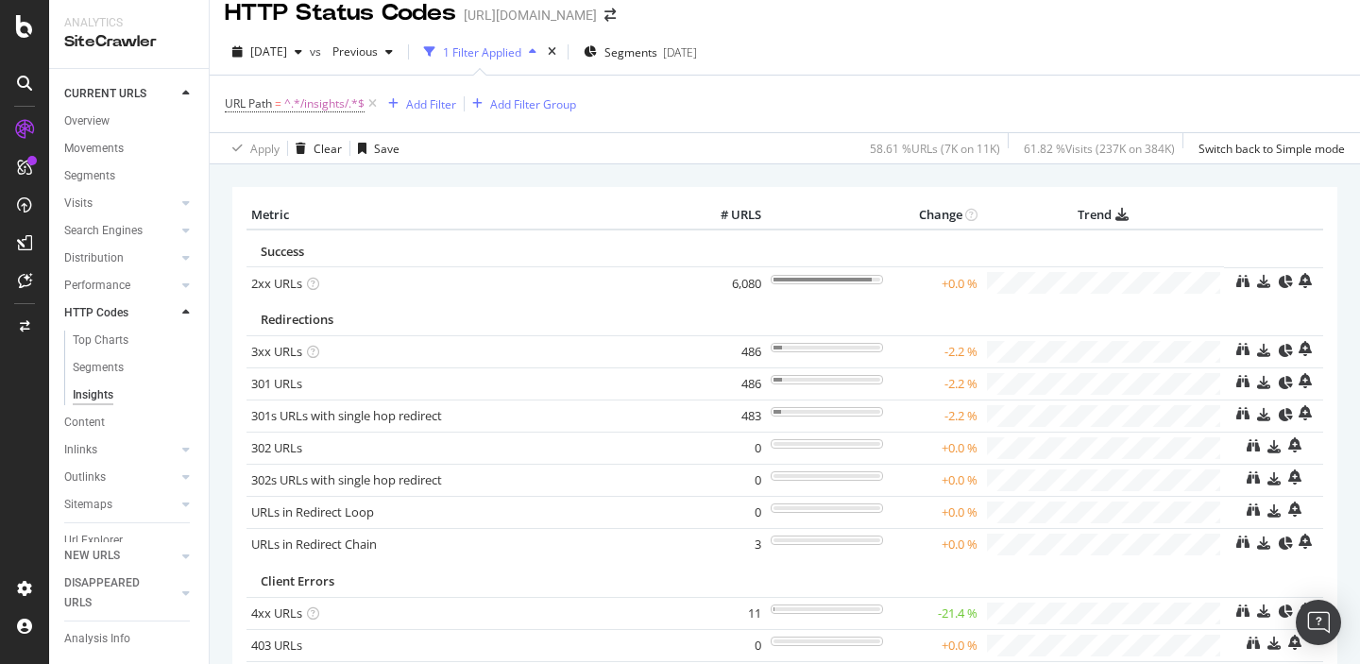
scroll to position [20, 0]
click at [269, 384] on link "301 URLs" at bounding box center [276, 381] width 51 height 17
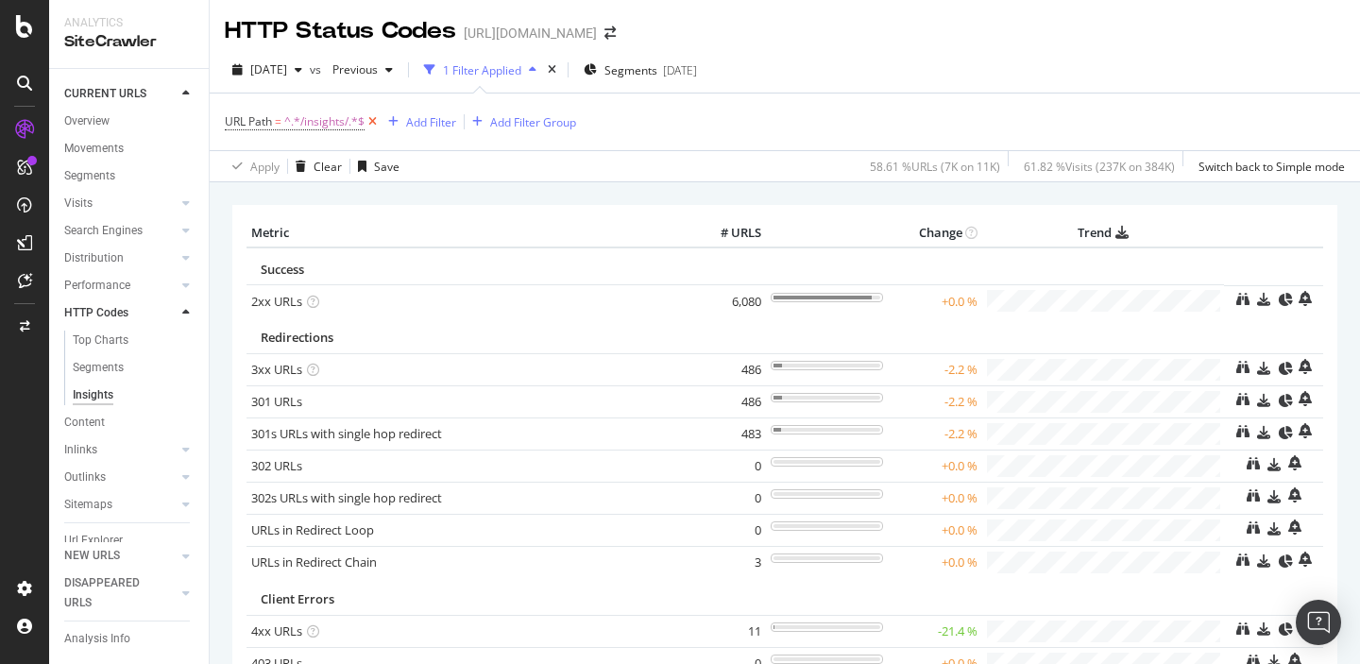
click at [374, 123] on icon at bounding box center [373, 121] width 16 height 19
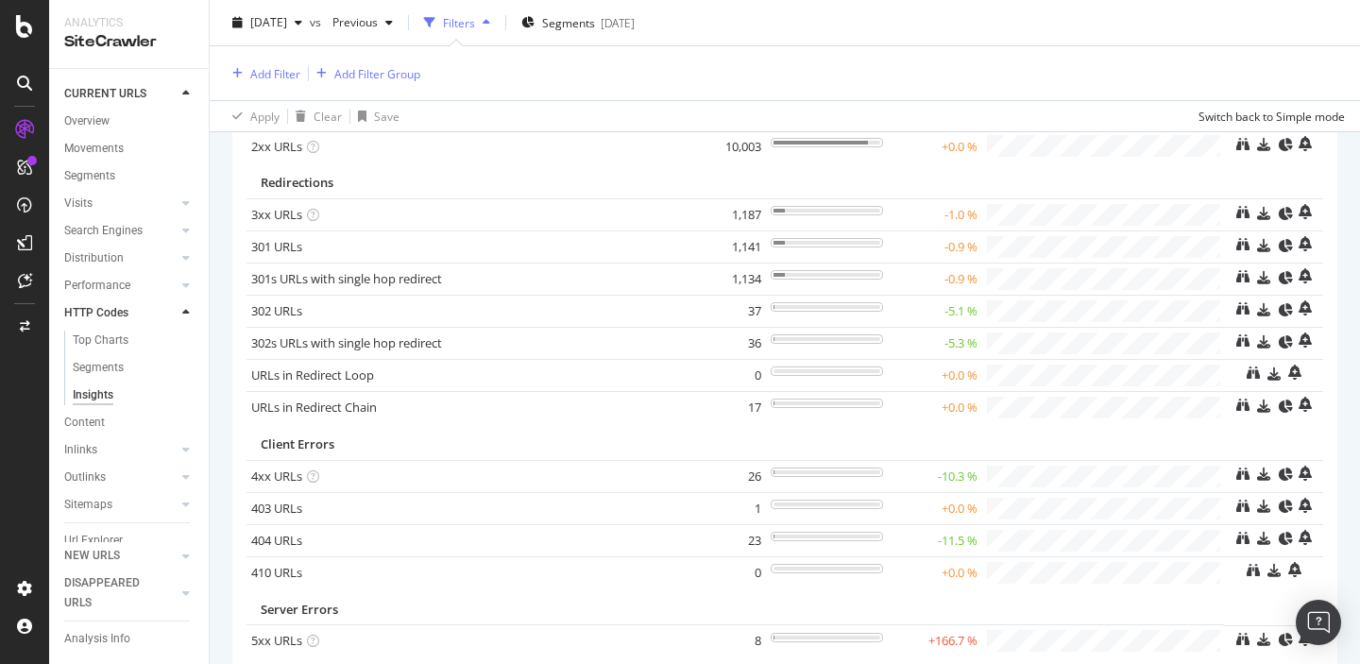
scroll to position [153, 0]
click at [297, 403] on link "URLs in Redirect Chain" at bounding box center [314, 406] width 126 height 17
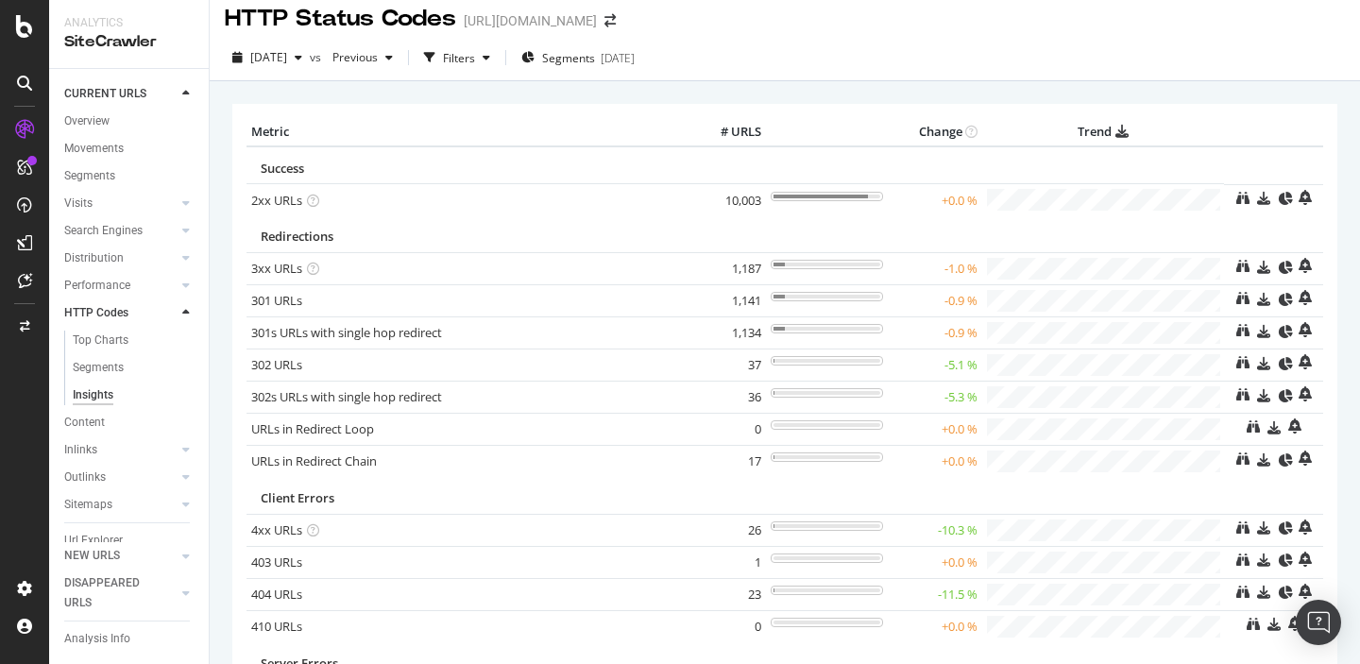
scroll to position [20, 0]
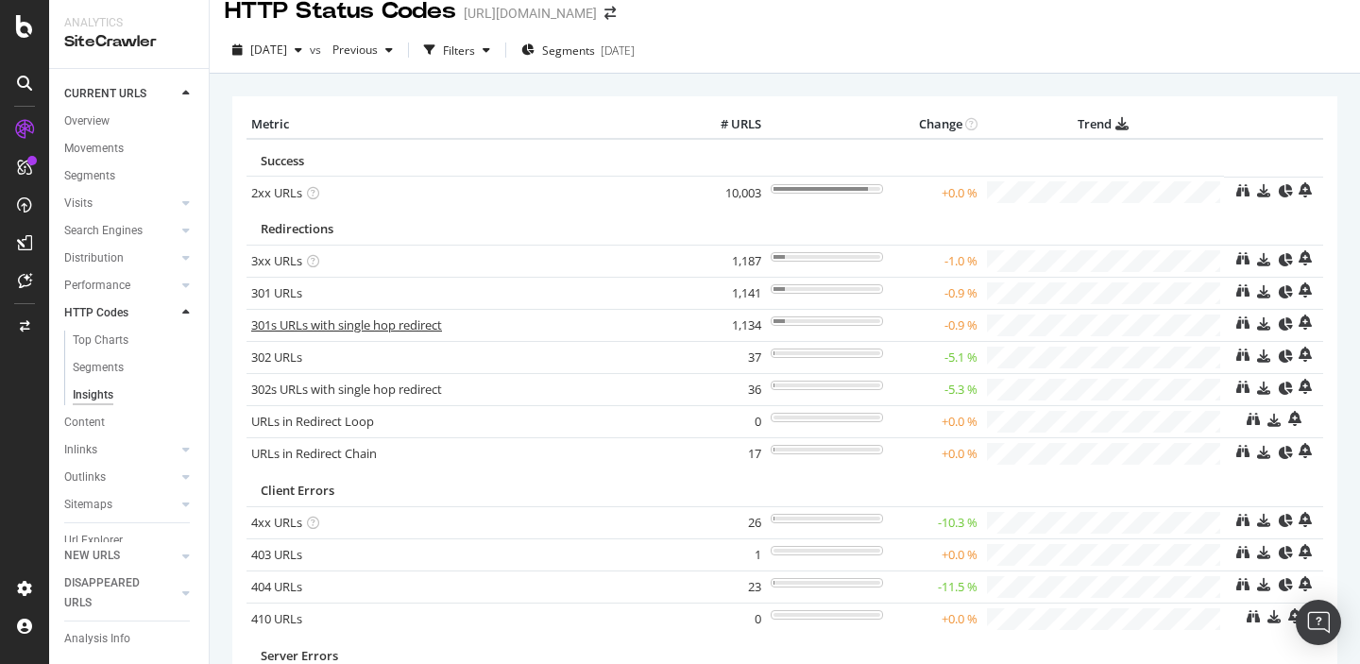
click at [384, 323] on link "301s URLs with single hop redirect" at bounding box center [346, 324] width 191 height 17
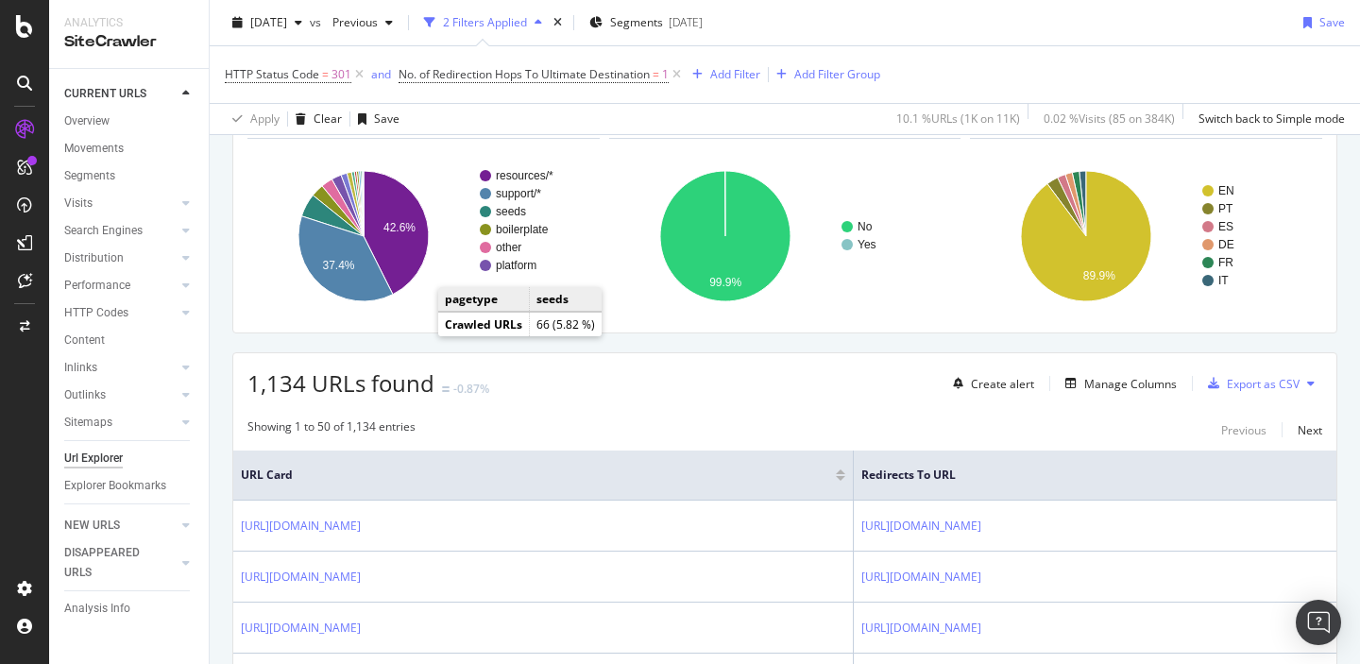
scroll to position [102, 0]
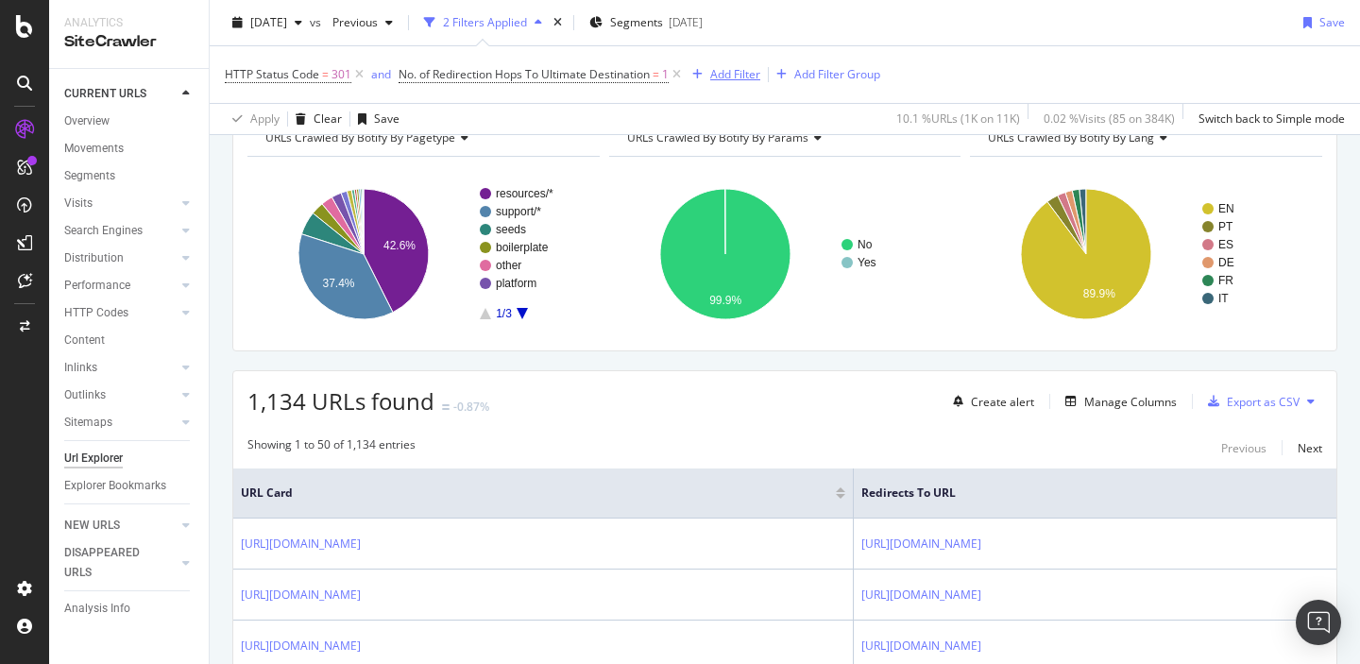
click at [719, 74] on div "Add Filter" at bounding box center [735, 74] width 50 height 16
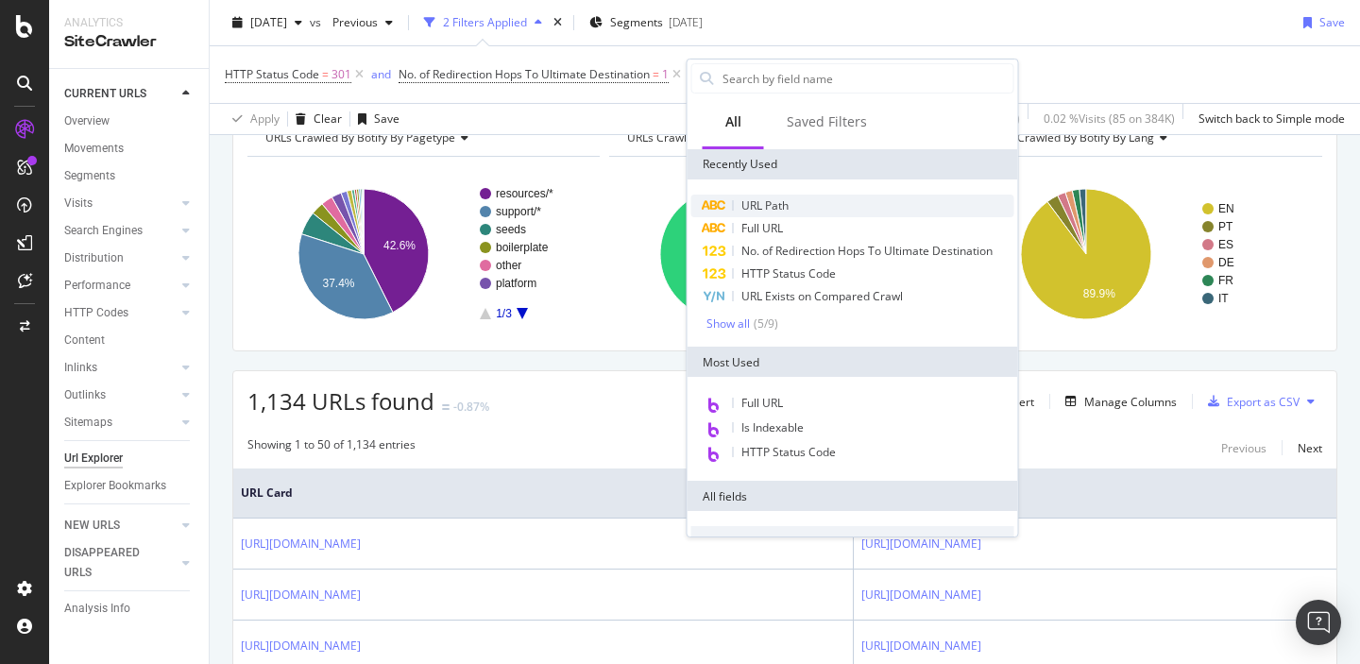
click at [757, 208] on span "URL Path" at bounding box center [765, 205] width 47 height 16
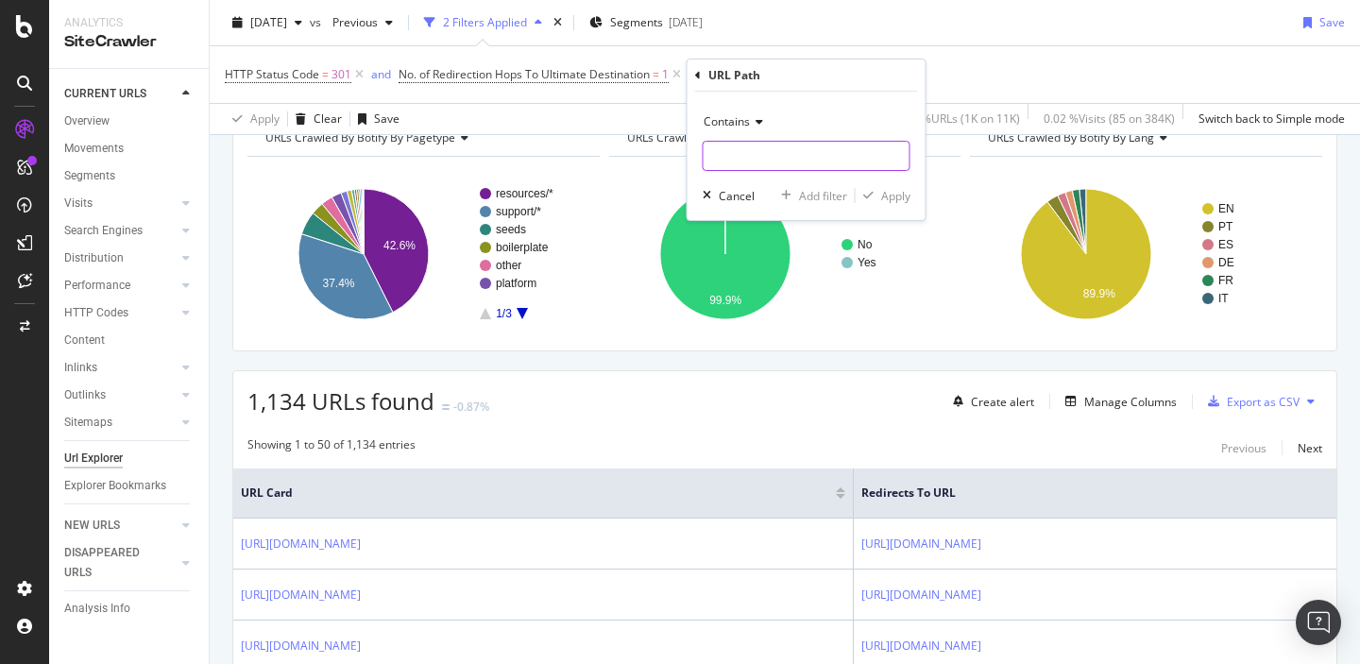
click at [748, 149] on input "text" at bounding box center [807, 156] width 206 height 30
type input "/insights/"
click at [889, 202] on div "Apply" at bounding box center [895, 196] width 29 height 16
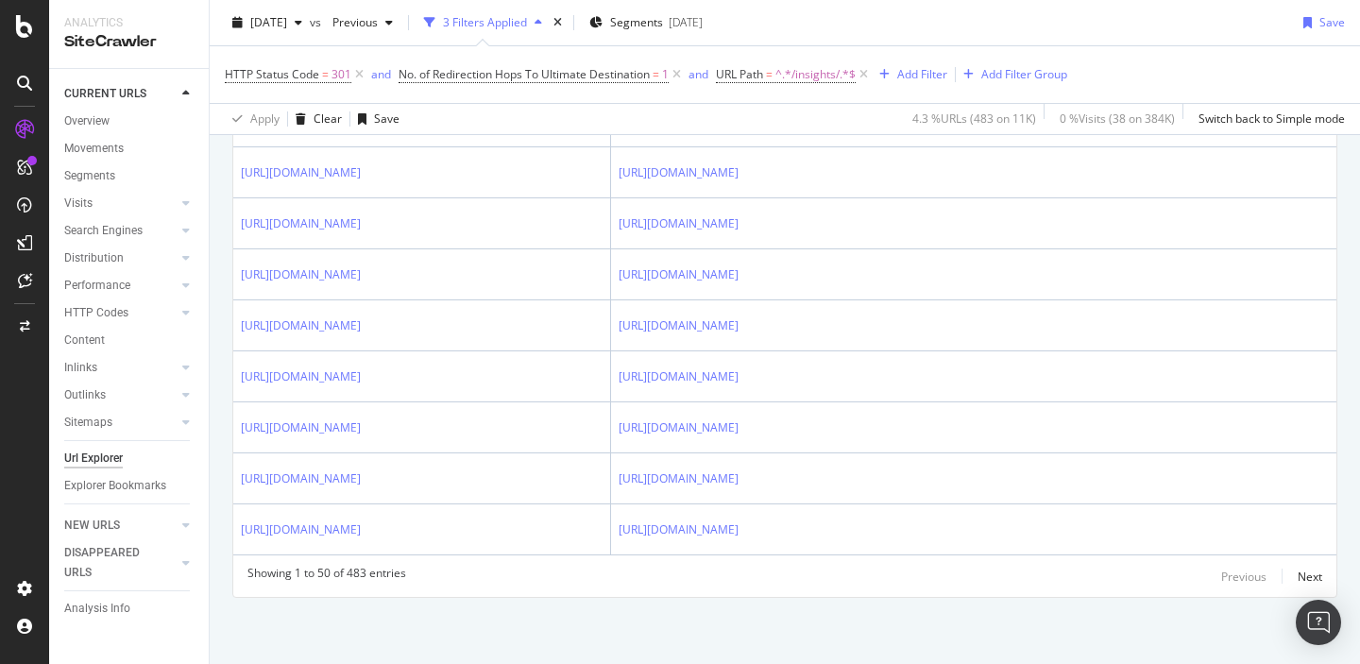
scroll to position [3335, 0]
click at [1301, 573] on div "Next" at bounding box center [1310, 577] width 25 height 16
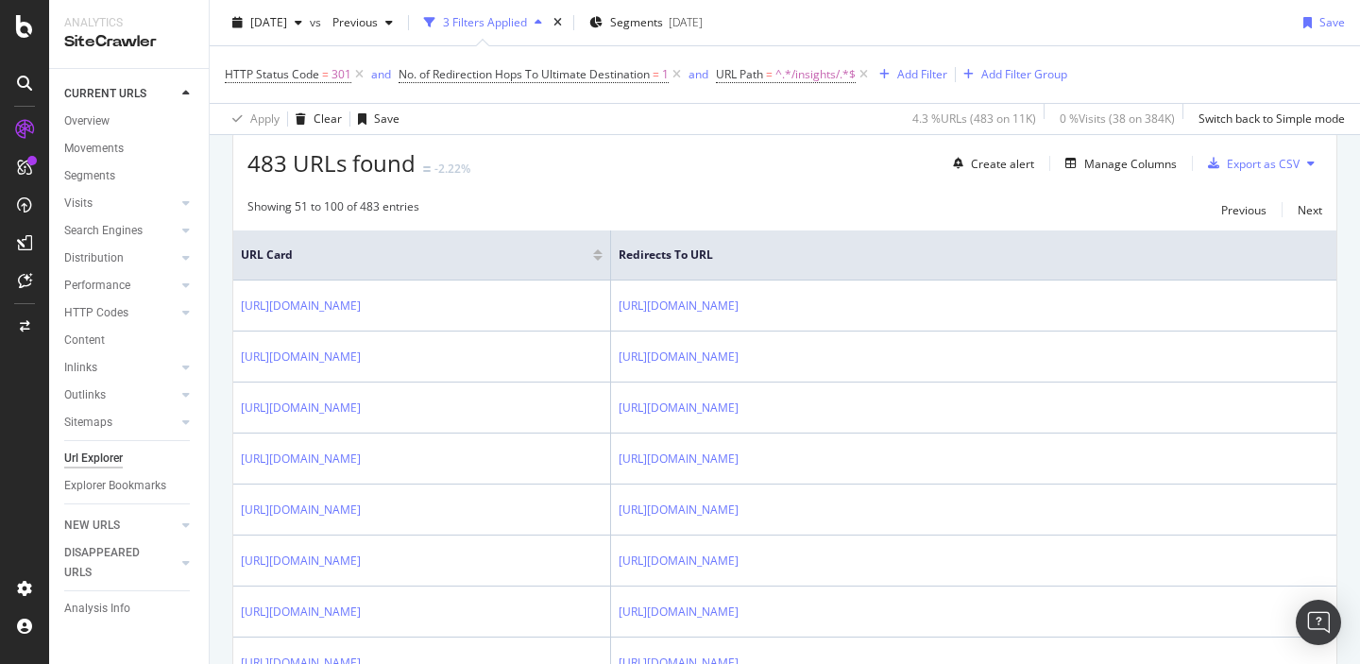
scroll to position [0, 0]
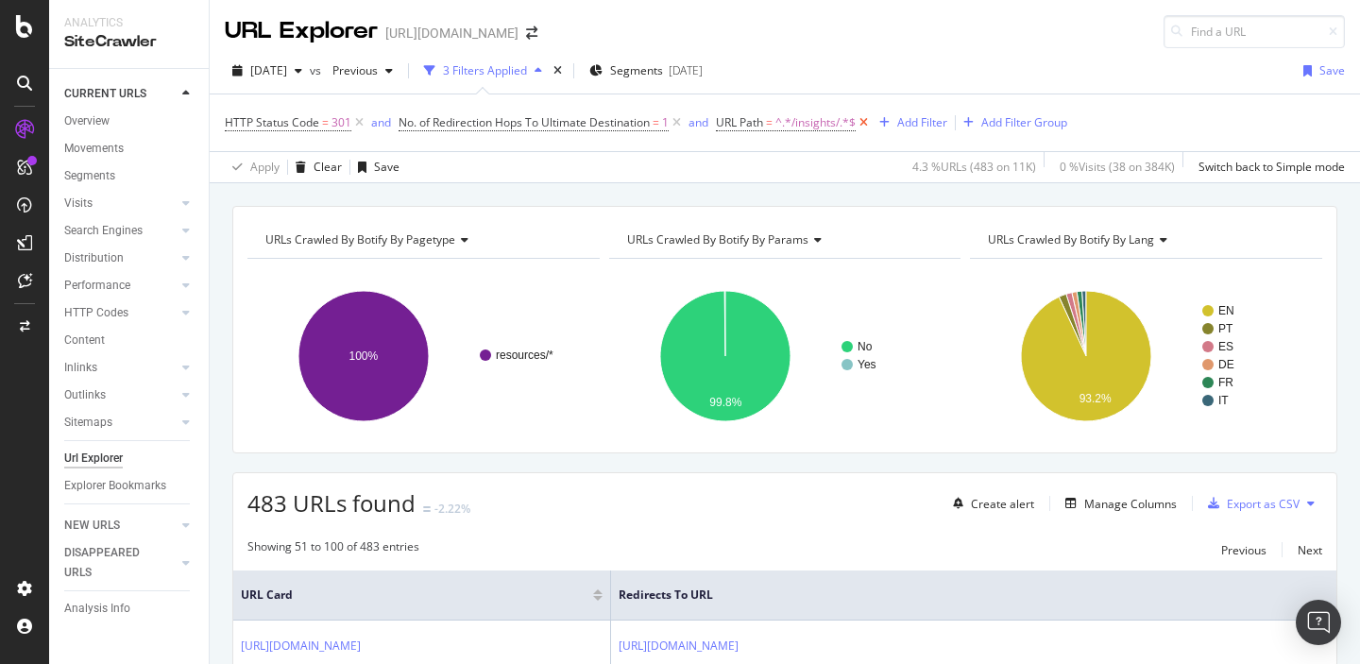
click at [870, 122] on icon at bounding box center [864, 122] width 16 height 19
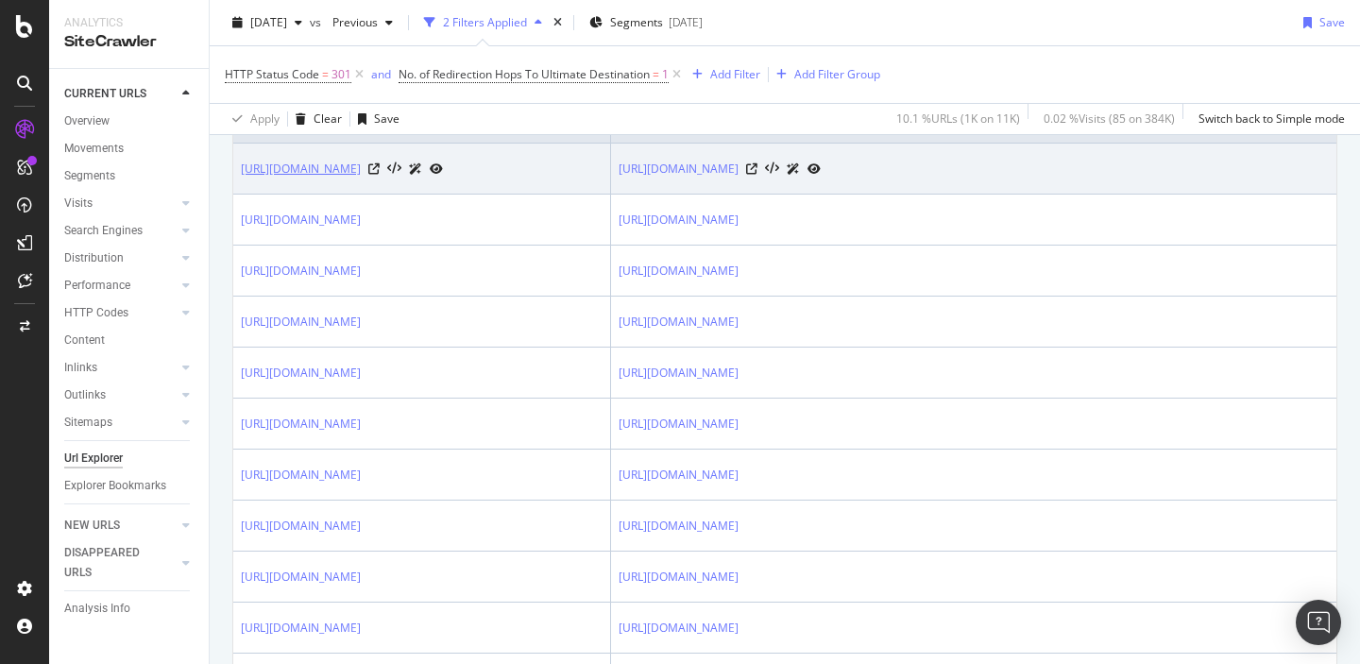
scroll to position [474, 0]
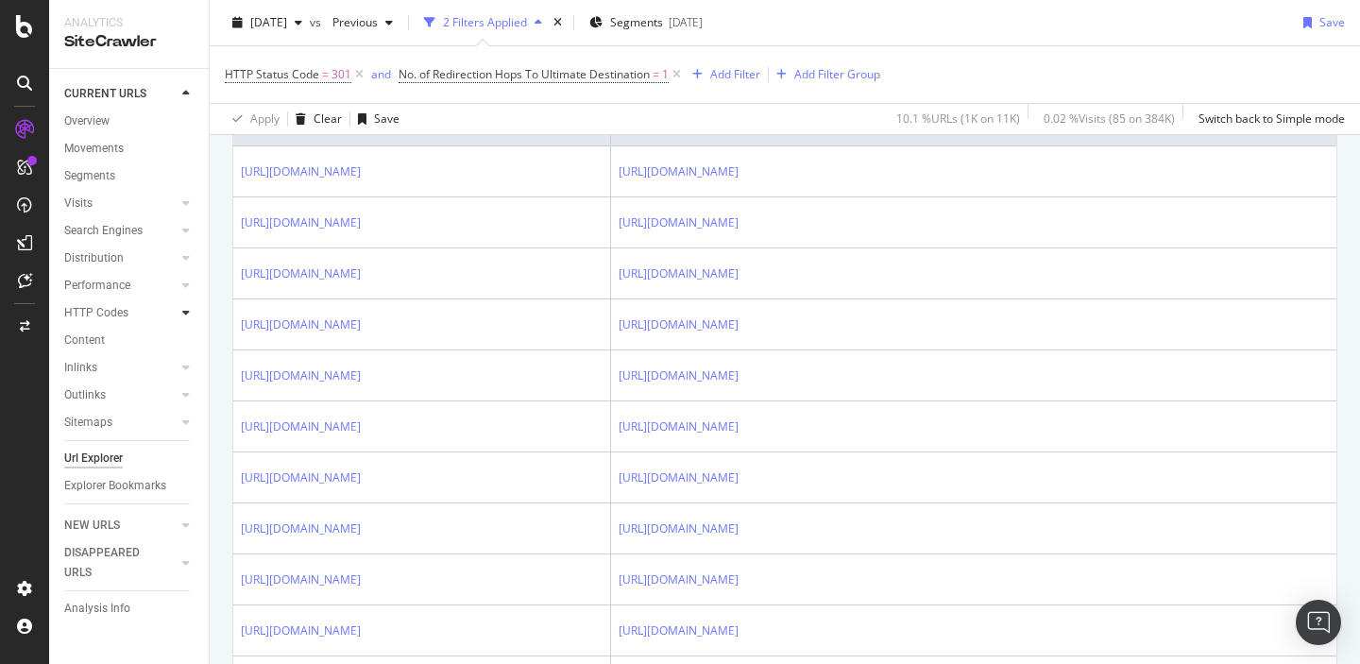
click at [188, 314] on icon at bounding box center [186, 312] width 8 height 11
click at [91, 369] on div "Segments" at bounding box center [98, 368] width 51 height 20
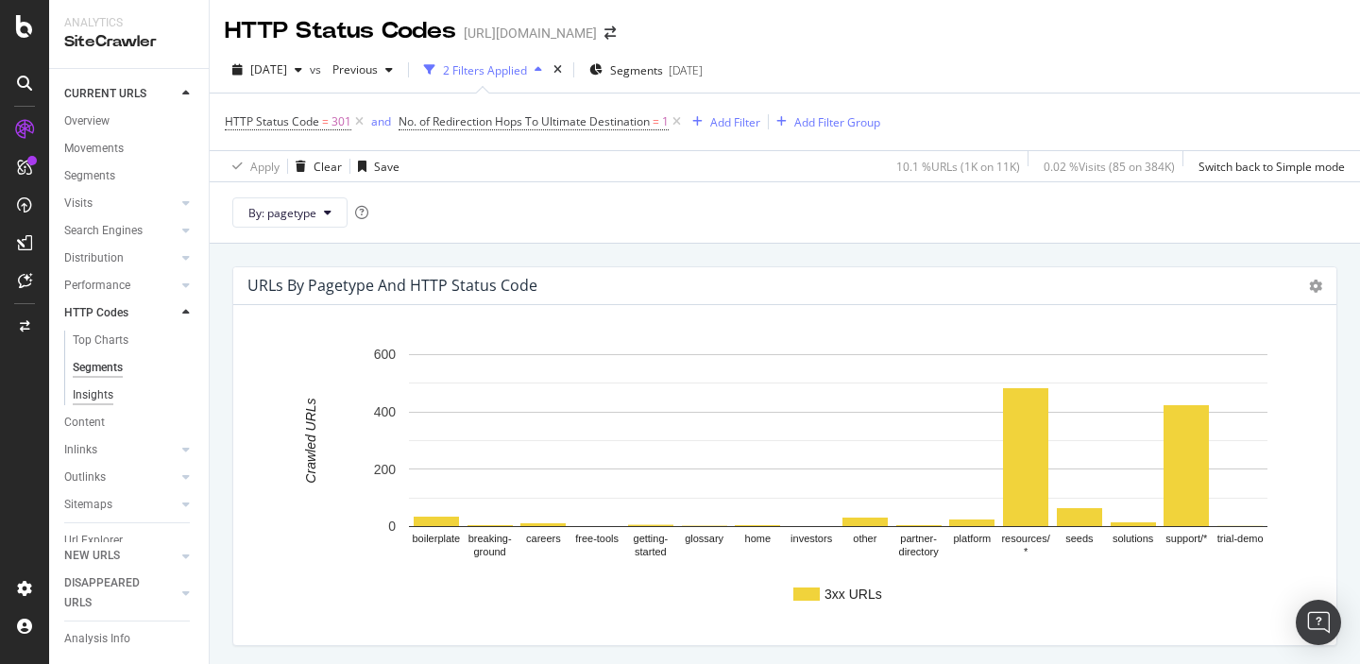
click at [75, 400] on div "Insights" at bounding box center [93, 395] width 41 height 20
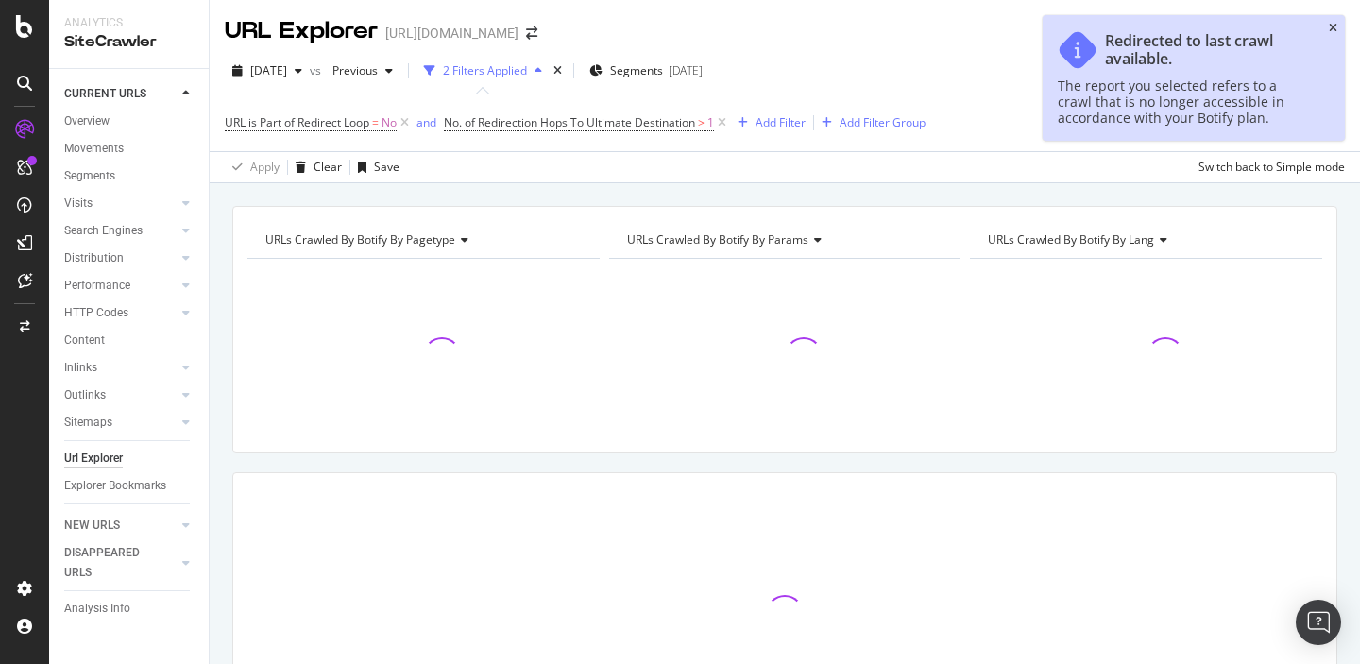
click at [1336, 31] on icon "close toast" at bounding box center [1333, 28] width 9 height 11
